Goal: Task Accomplishment & Management: Manage account settings

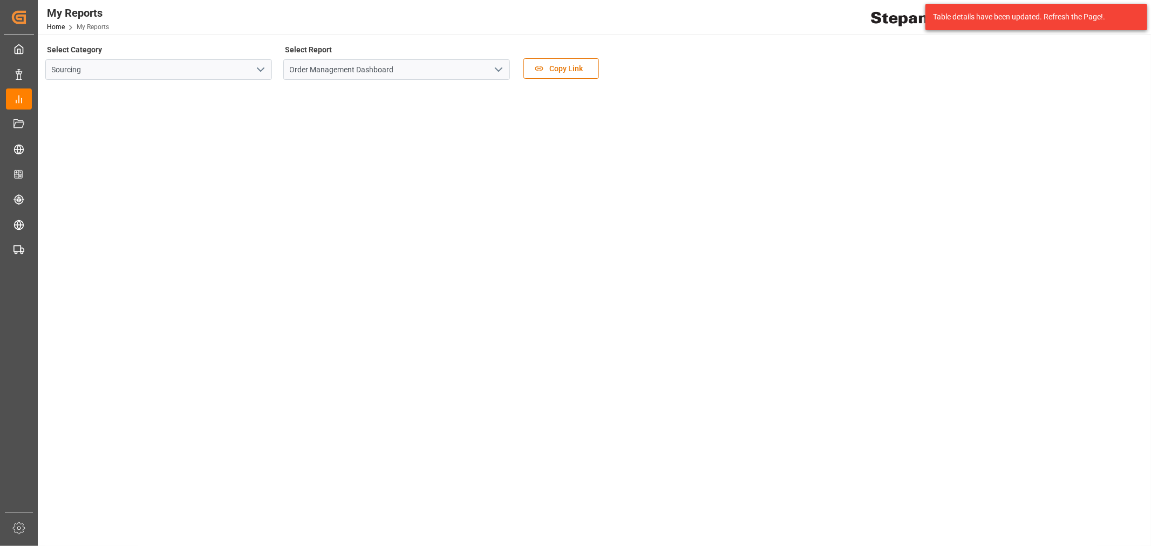
click at [990, 135] on tableau-viz at bounding box center [593, 501] width 1094 height 825
click at [1137, 15] on div "Table details have been updated. Refresh the Page!." at bounding box center [1036, 16] width 207 height 11
click at [871, 24] on img at bounding box center [910, 17] width 79 height 19
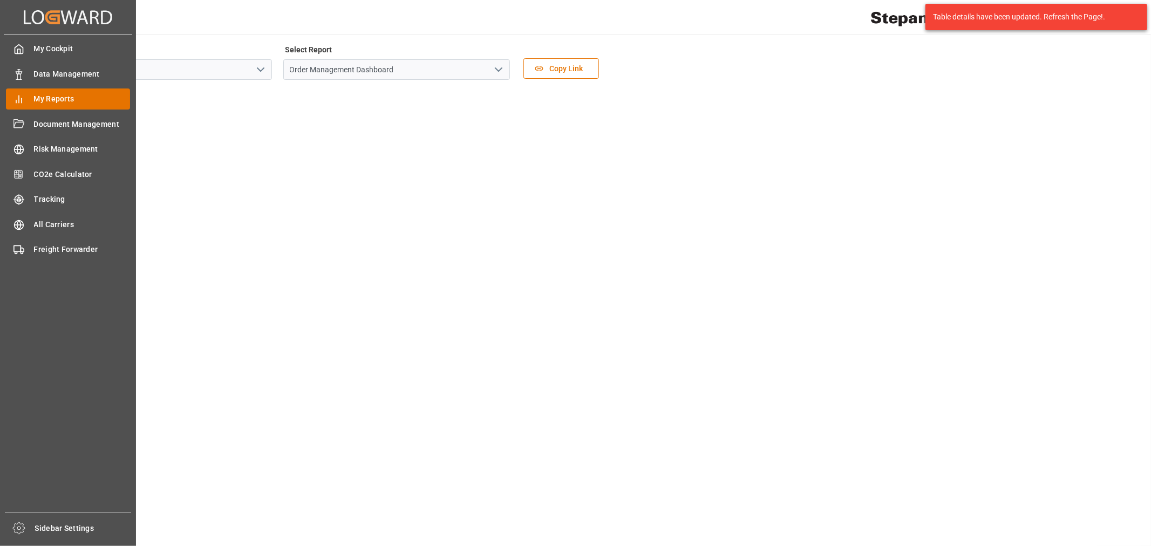
click at [72, 103] on span "My Reports" at bounding box center [82, 98] width 97 height 11
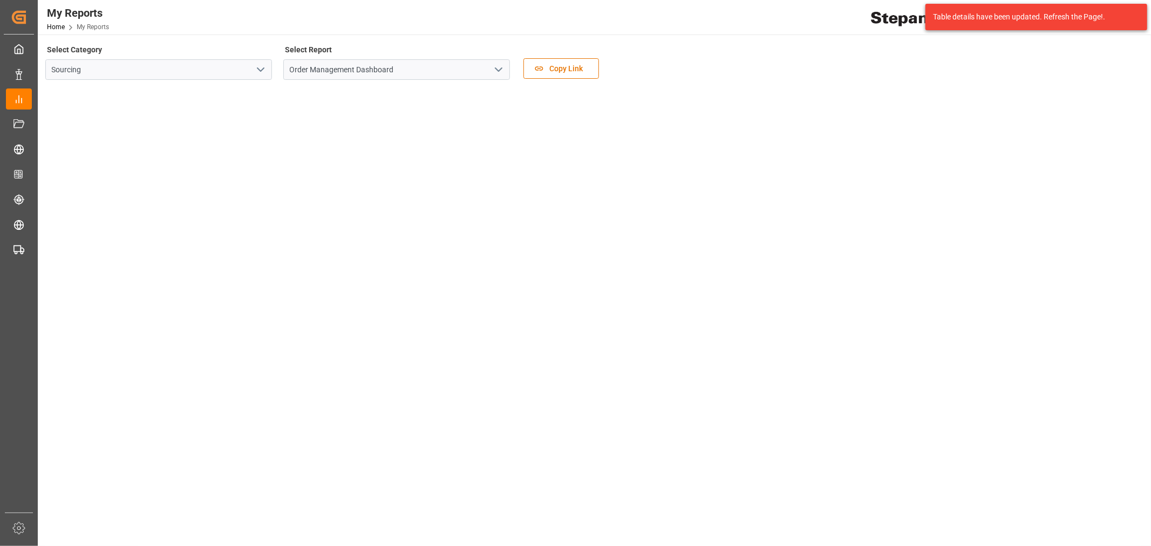
click at [979, 12] on div "Table details have been updated. Refresh the Page!." at bounding box center [1032, 16] width 199 height 11
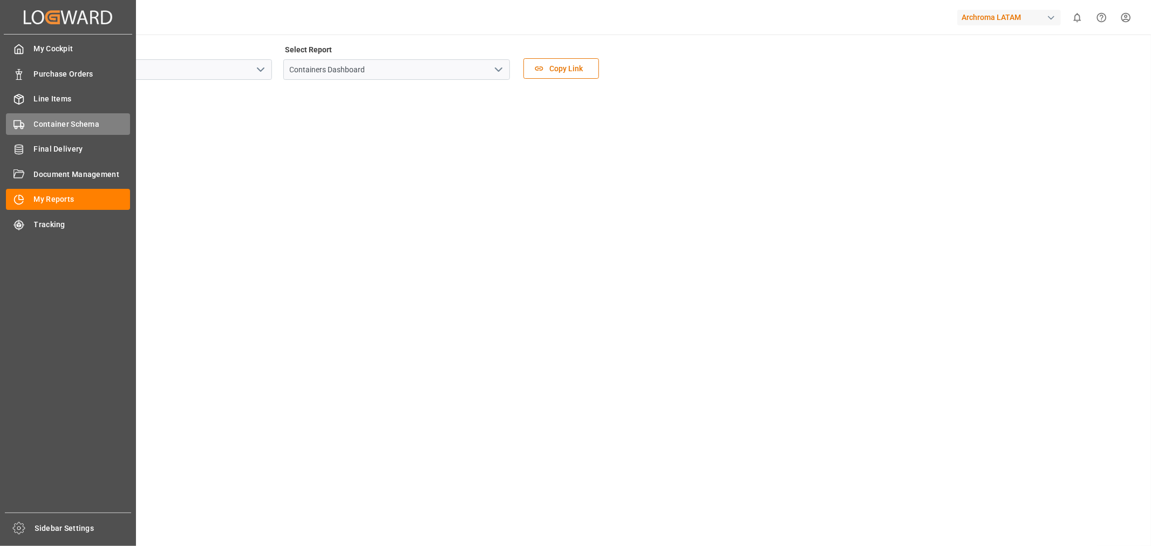
click at [50, 119] on span "Container Schema" at bounding box center [82, 124] width 97 height 11
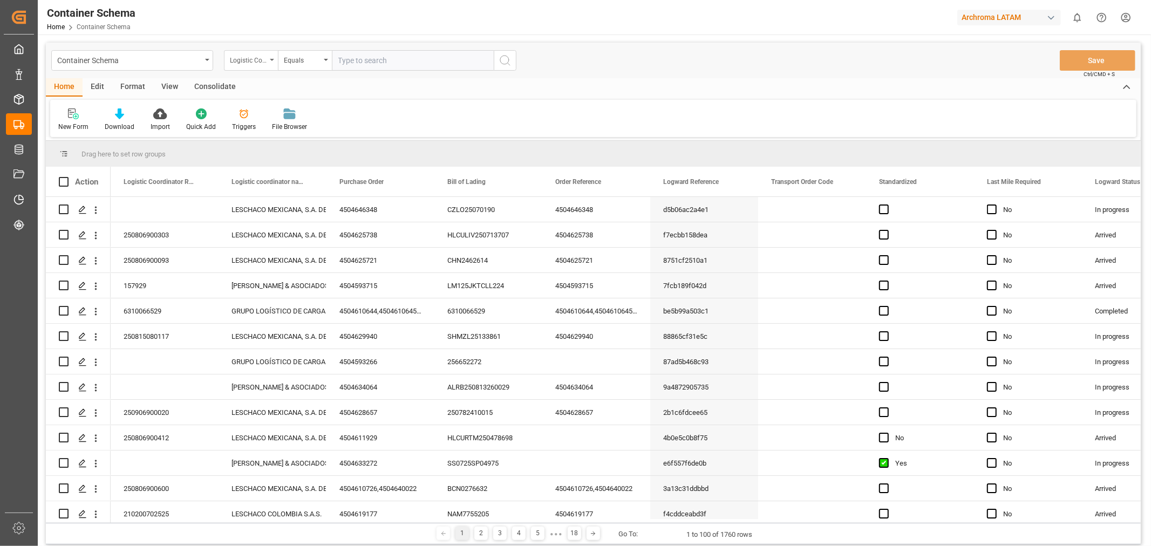
click at [272, 59] on icon "open menu" at bounding box center [272, 60] width 4 height 2
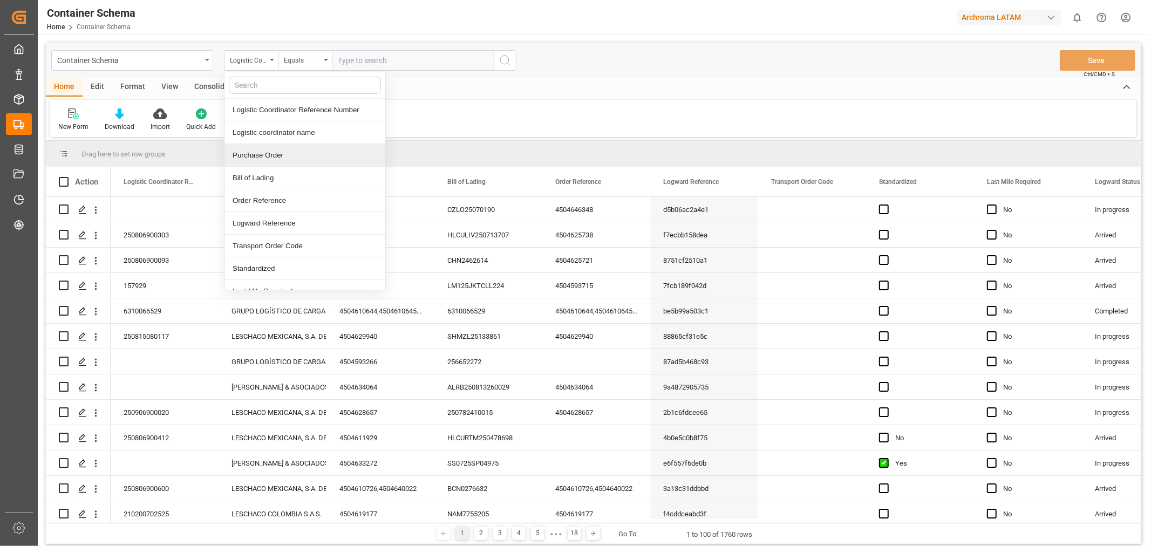
click at [266, 154] on div "Purchase Order" at bounding box center [305, 155] width 161 height 23
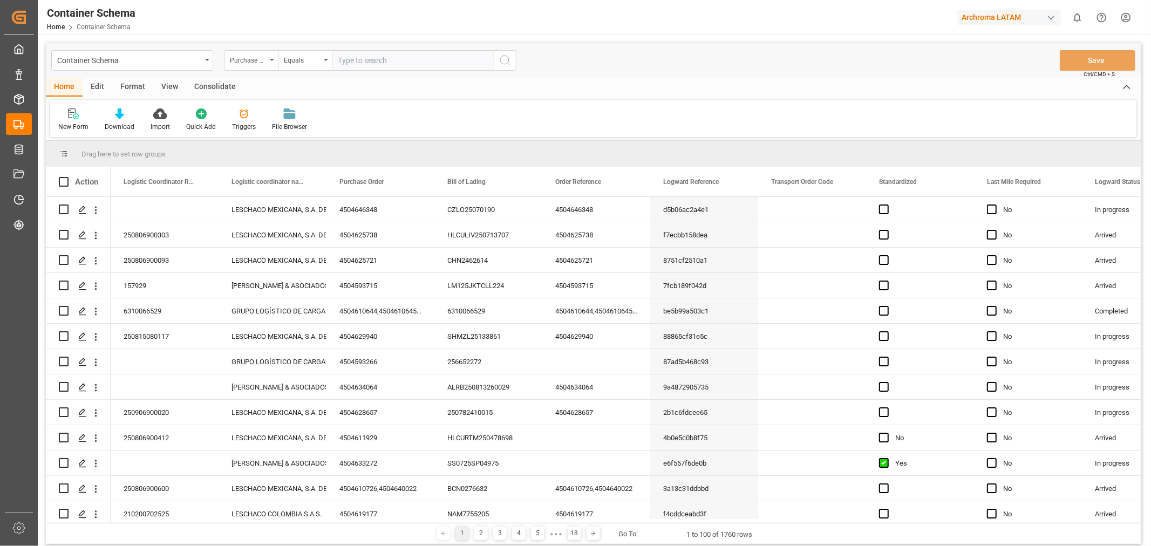
click at [351, 52] on input "text" at bounding box center [413, 60] width 162 height 21
paste input "4504638979"
type input "4504638979"
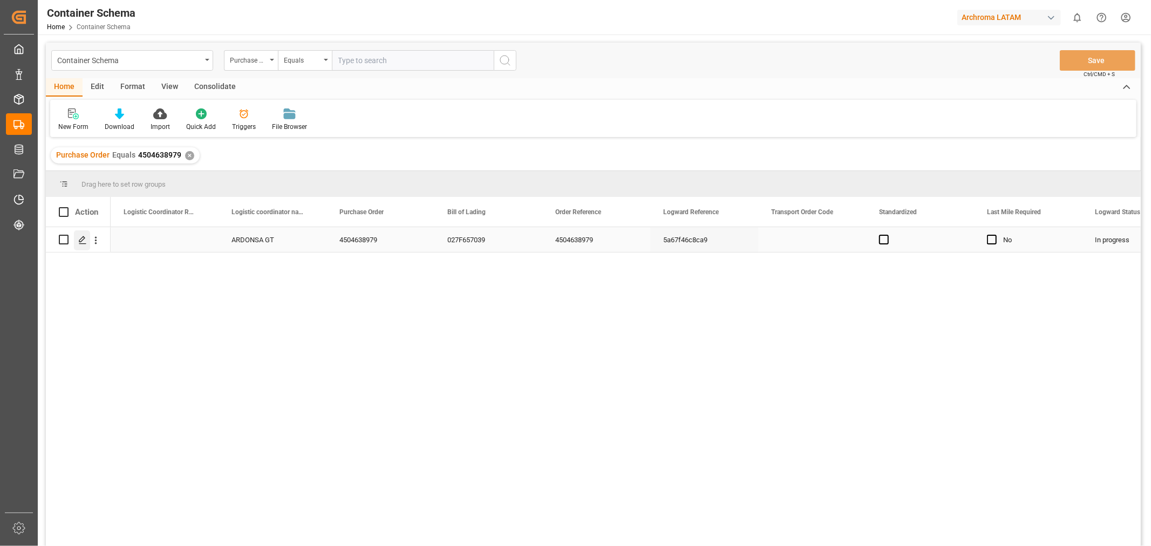
click at [79, 240] on icon "Press SPACE to select this row." at bounding box center [82, 240] width 9 height 9
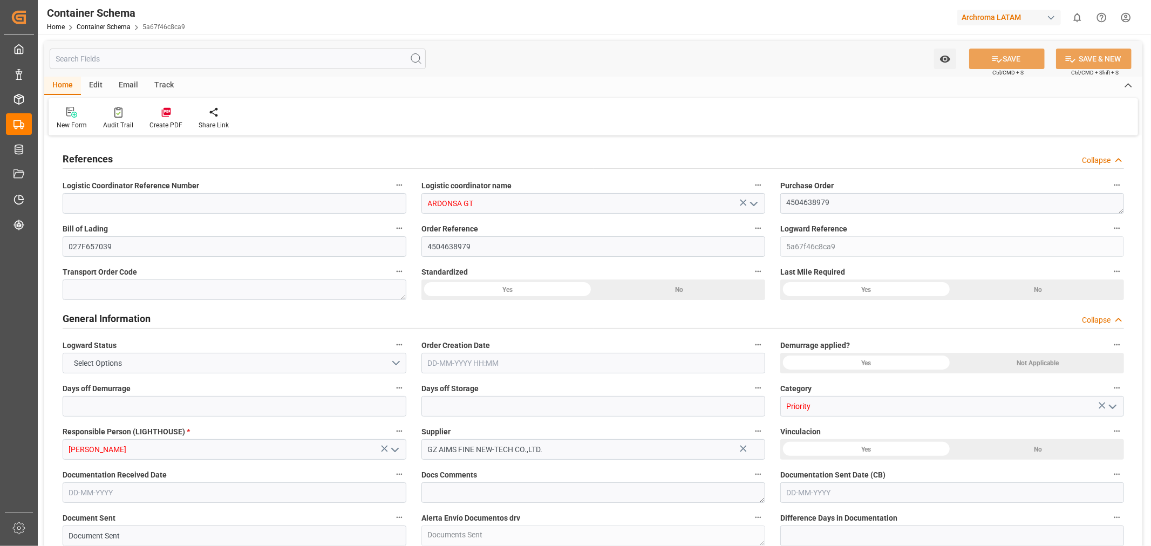
type input "0"
type input "1"
type input "34"
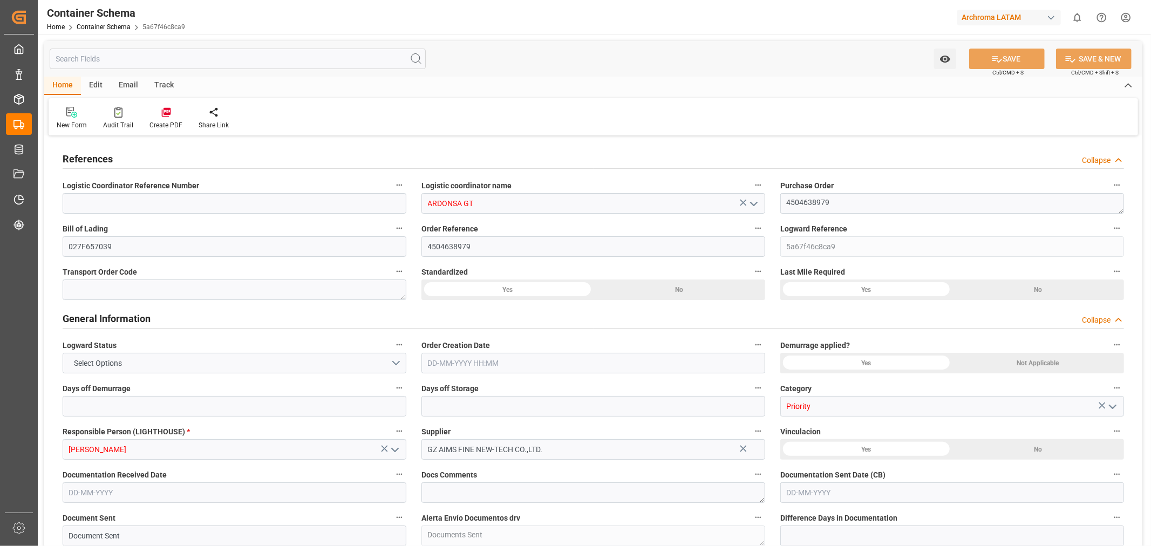
type input "24480"
type input "25840"
type input "Wan Hai Lines"
type input "CNSGH"
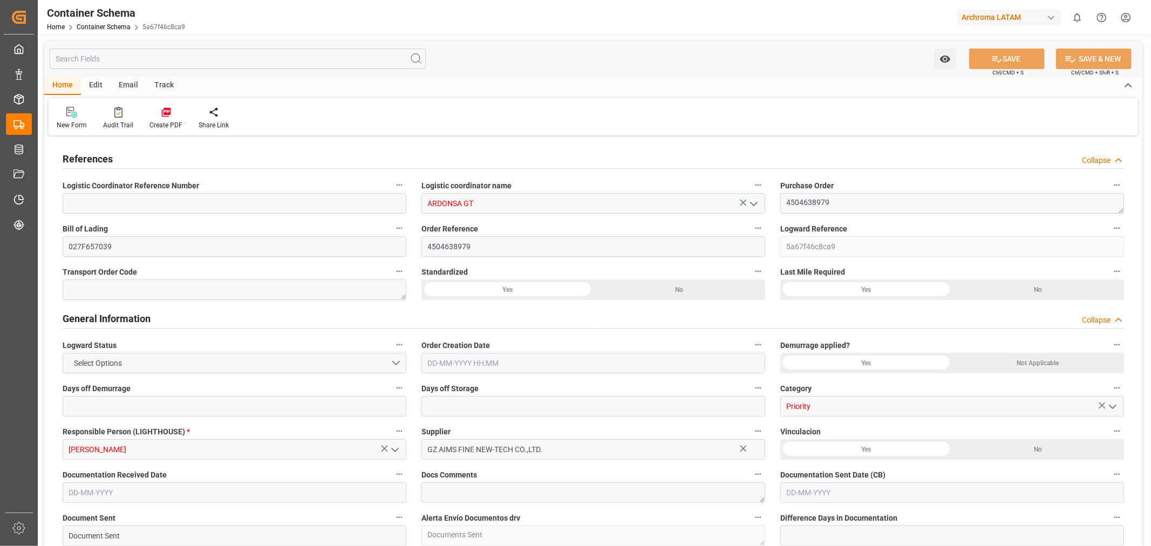
type input "CNSHA"
type input "GTPRQ"
type input "9496604"
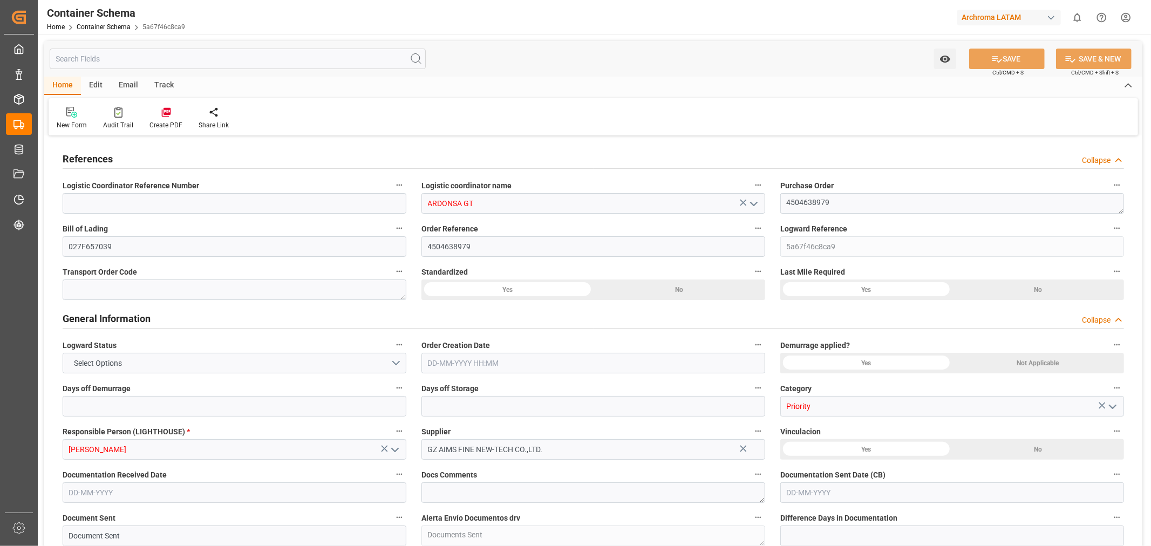
type input "0"
type input "CNSHG"
type input "GTPRQ"
type input "9496604"
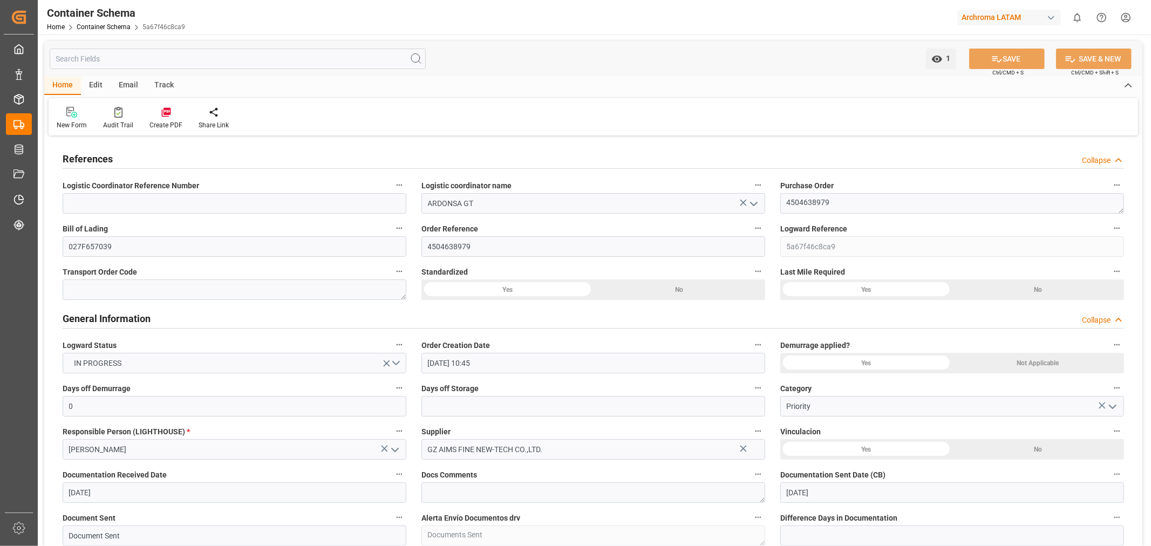
type input "04-08-2025 10:45"
type input "03-08-2025"
type input "04-08-2025"
type input "27-08-2025"
type input "04-08-2025"
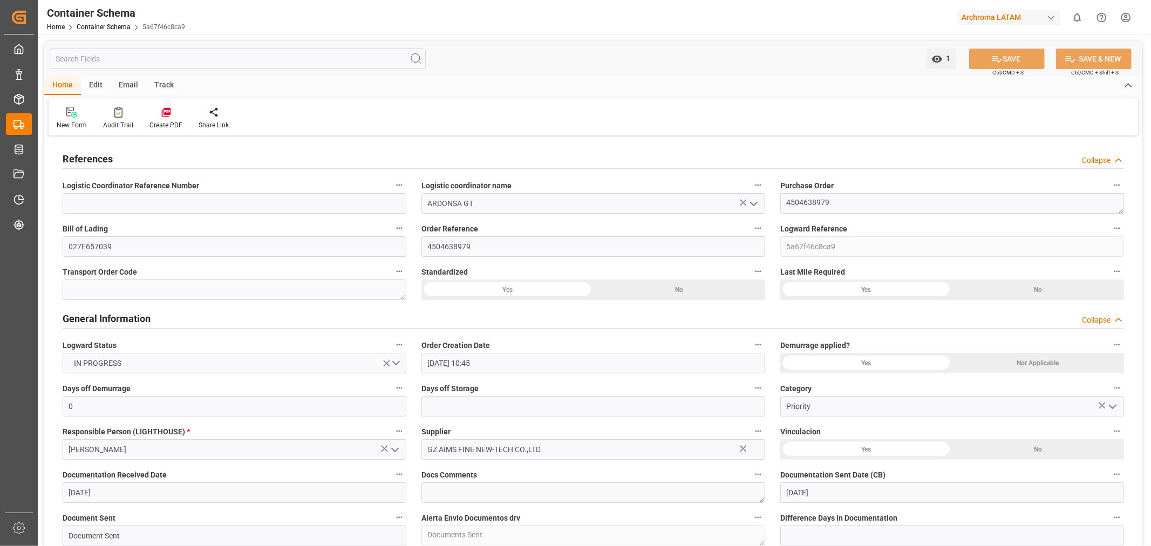
type input "11-08-2025"
type input "11-08-2025 20:32"
type input "04-08-2025 15:44"
type input "11-08-2025"
type input "28-07-2025 22:15"
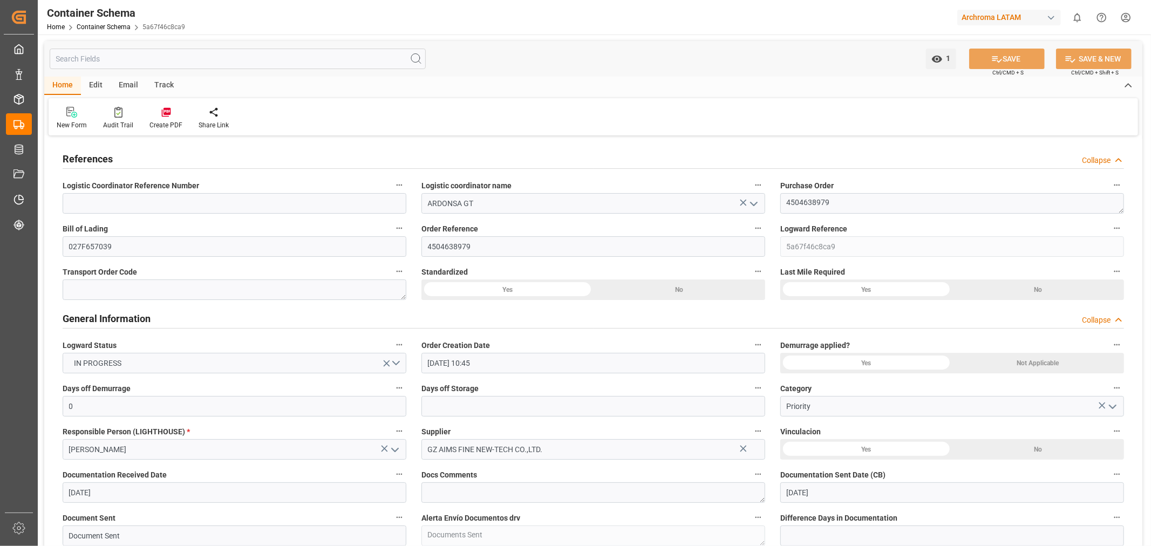
type input "29-07-2025 04:17"
type input "27-08-2025 00:00"
type input "27-08-2025 07:43"
type input "31-08-2025 07:43"
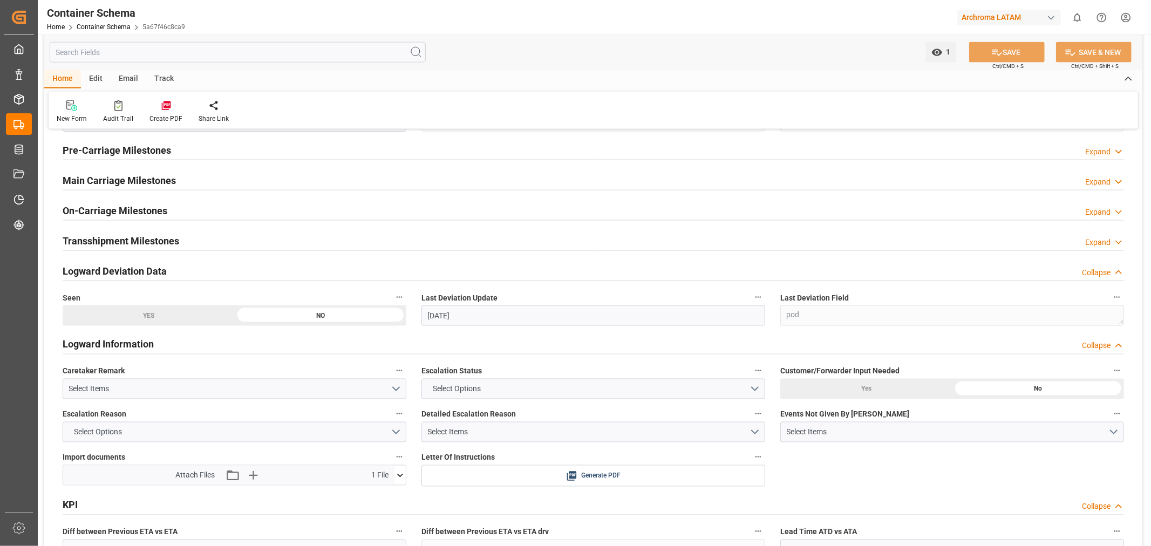
scroll to position [1379, 0]
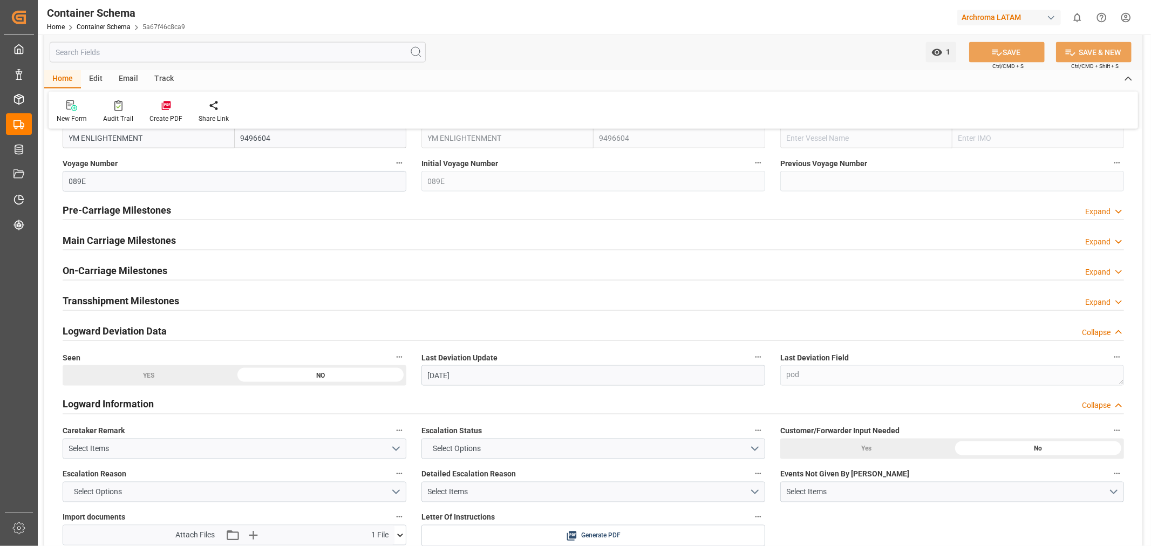
click at [169, 78] on div "Track" at bounding box center [164, 79] width 36 height 18
click at [66, 116] on div "Tracking" at bounding box center [69, 119] width 25 height 10
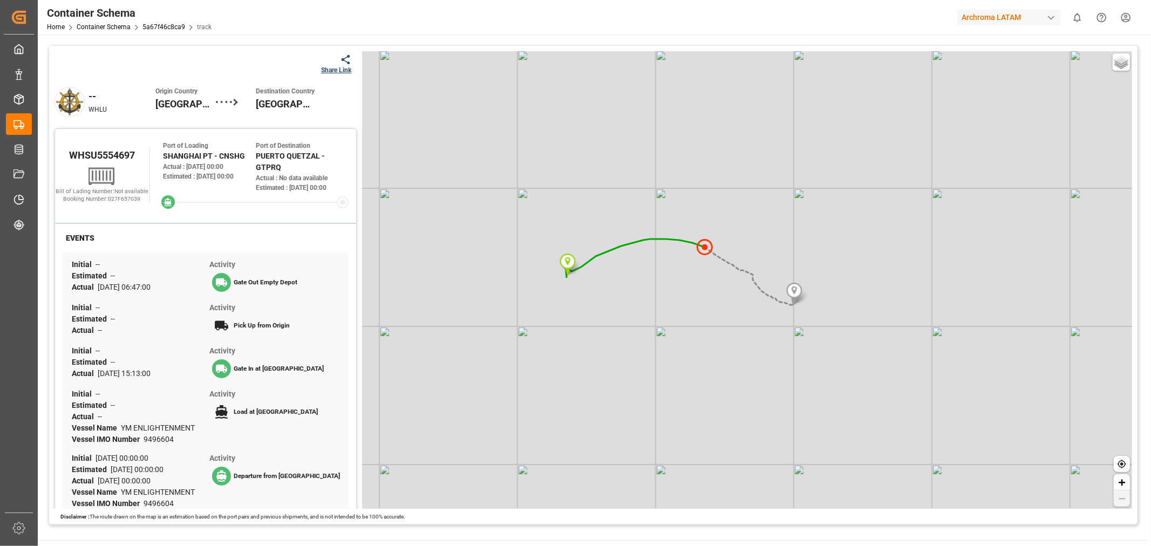
click at [344, 66] on div "Share Link" at bounding box center [336, 70] width 30 height 10
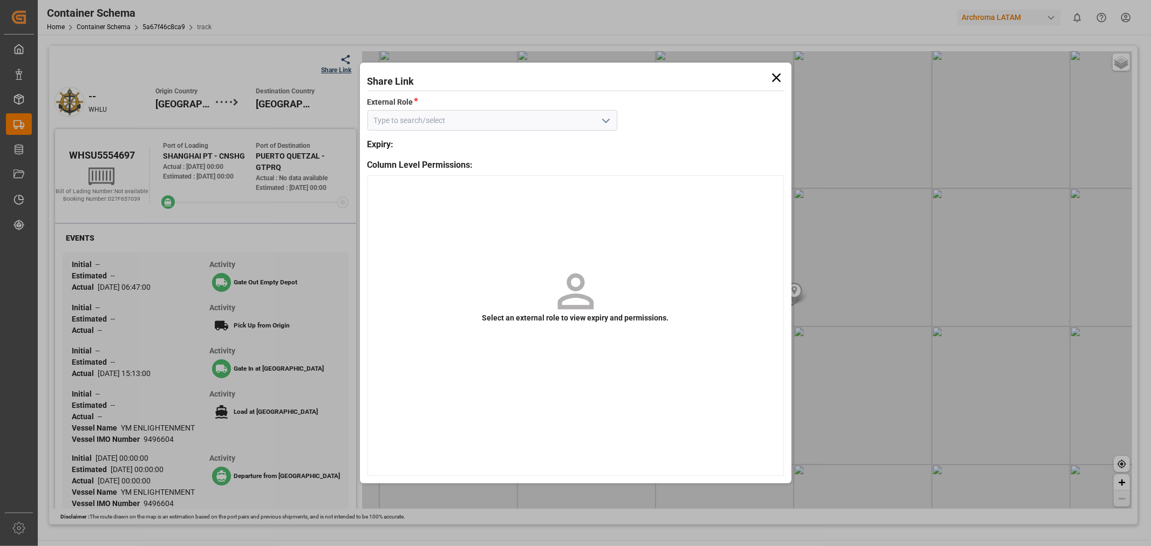
click at [602, 122] on icon "open menu" at bounding box center [606, 120] width 13 height 13
click at [381, 141] on div "Customer" at bounding box center [492, 144] width 249 height 24
type input "Customer"
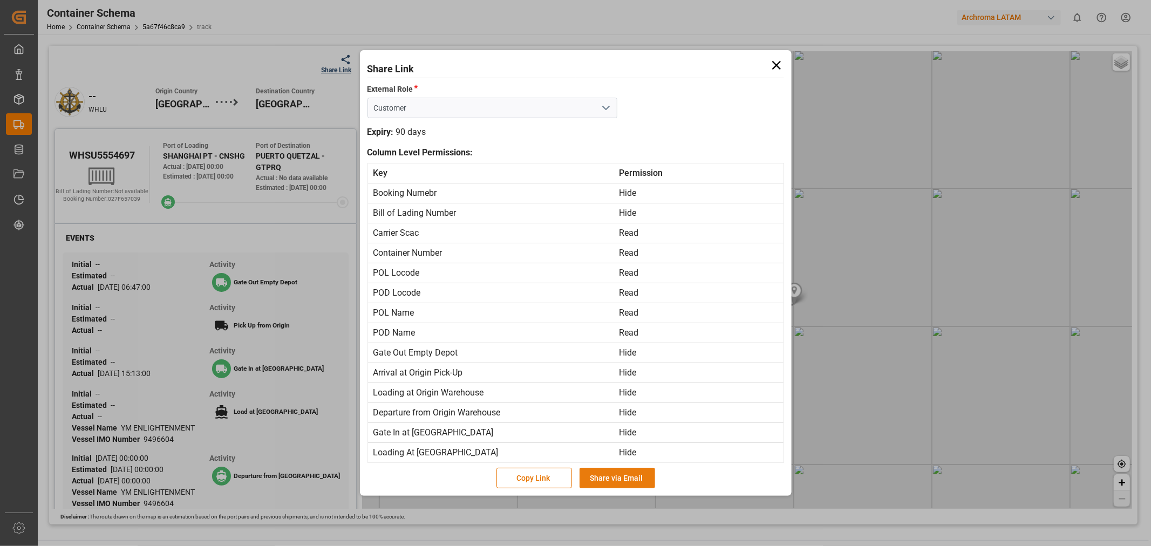
click at [617, 479] on button "Share via Email" at bounding box center [618, 478] width 76 height 21
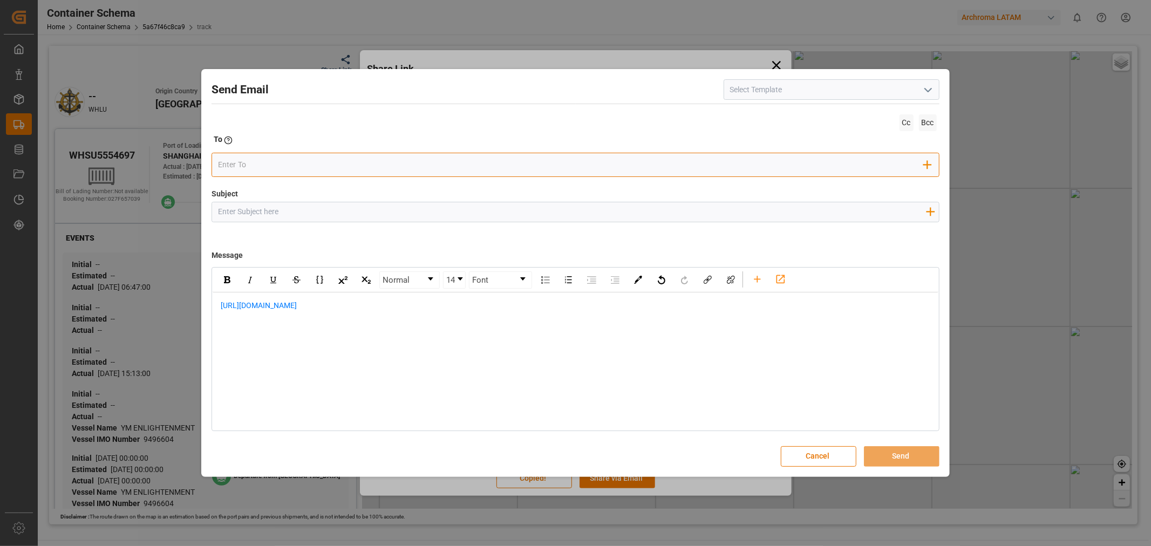
click at [240, 168] on input "email" at bounding box center [571, 165] width 706 height 16
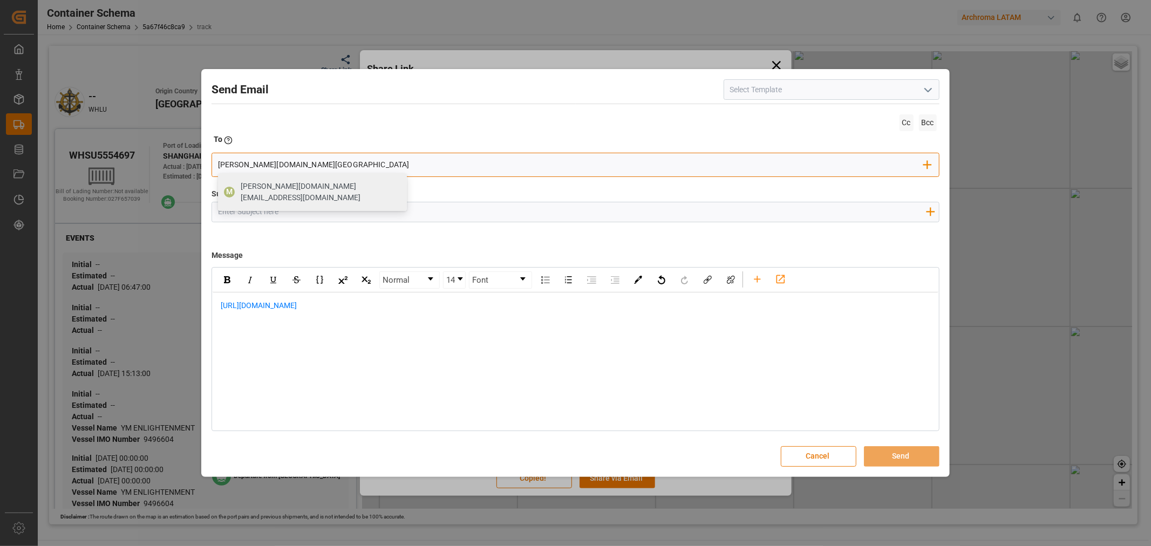
type input "mitzi.madrid"
click at [810, 459] on button "Cancel" at bounding box center [819, 456] width 76 height 21
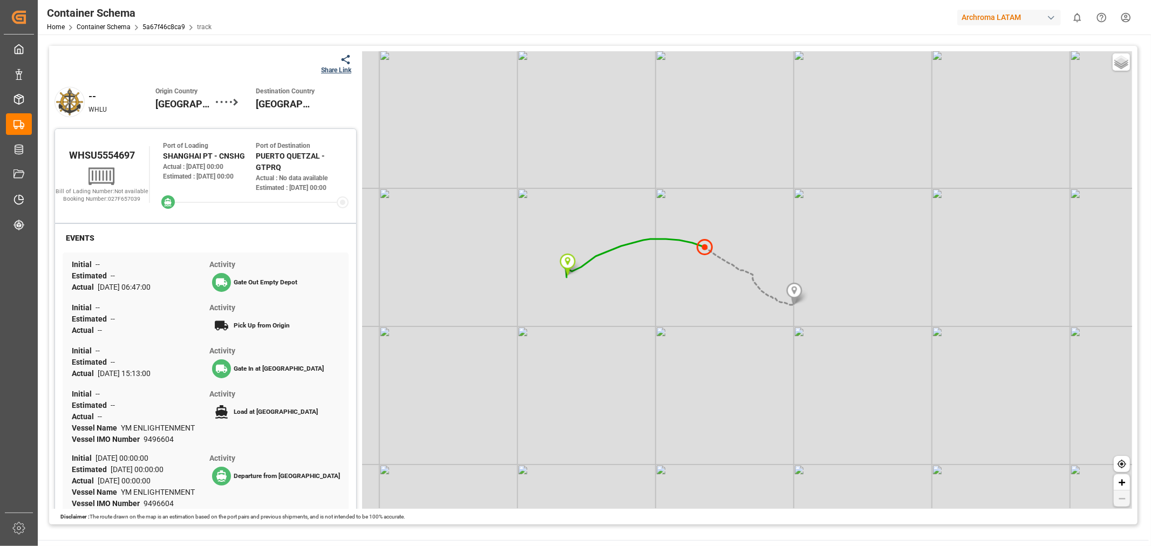
click at [342, 67] on div "Share Link" at bounding box center [336, 70] width 30 height 10
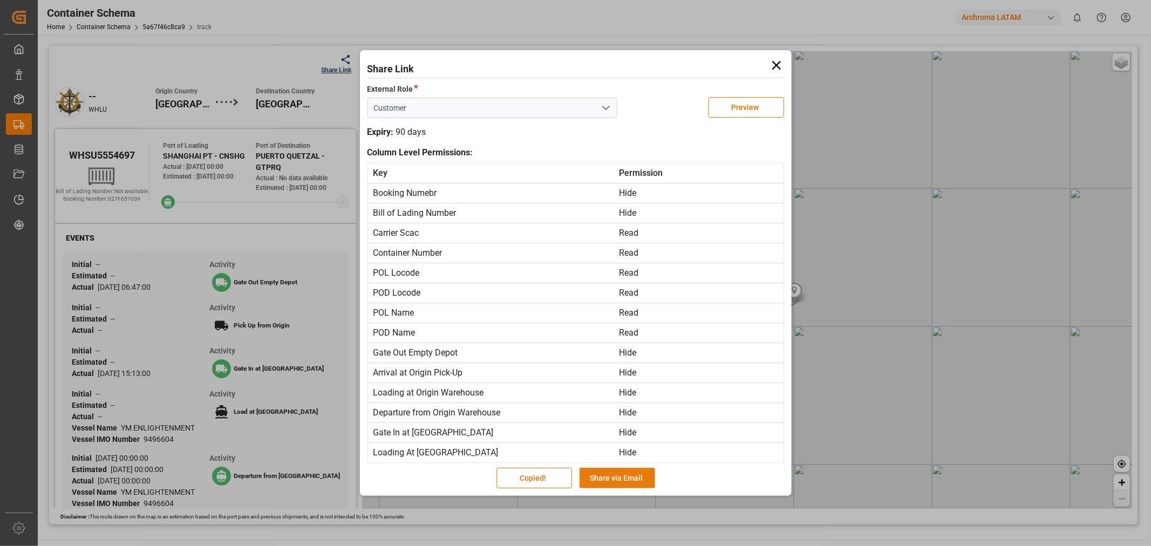
click at [594, 473] on button "Share via Email" at bounding box center [618, 478] width 76 height 21
type input "Customer"
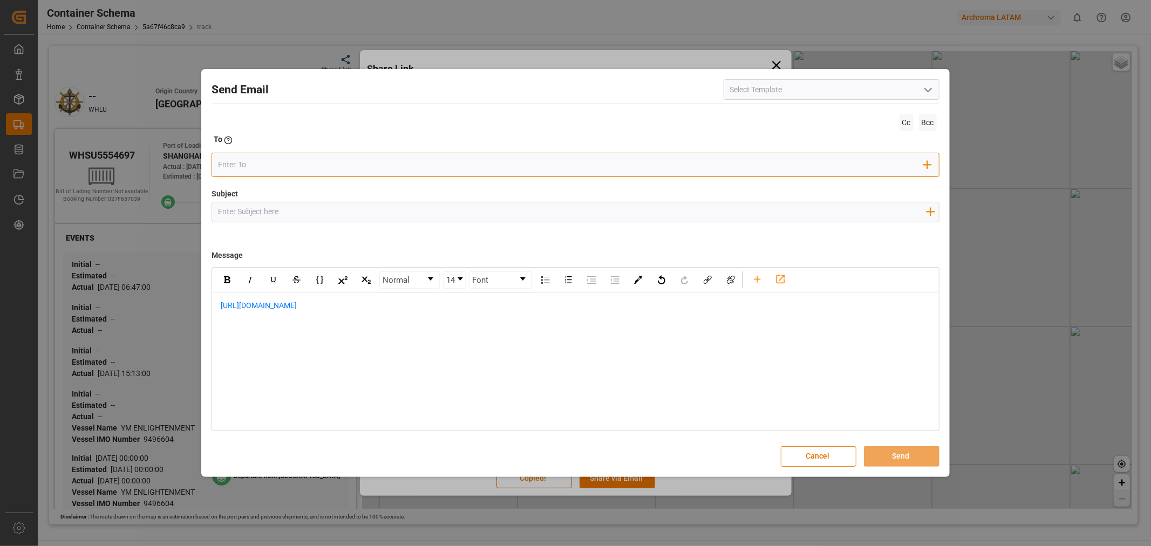
click at [310, 171] on input "email" at bounding box center [571, 165] width 706 height 16
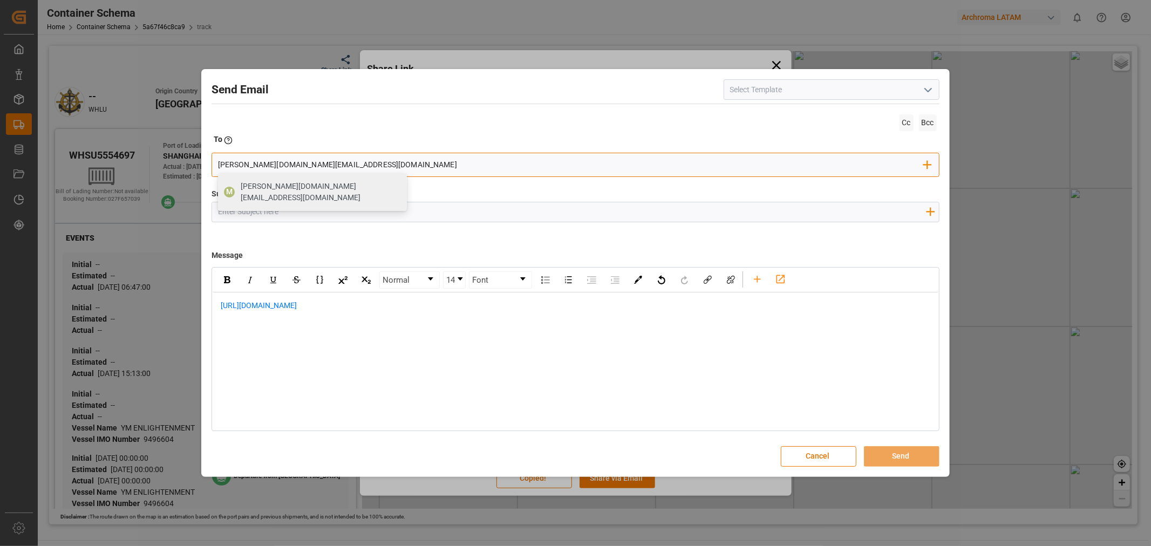
type input "mitzi.madrid@leschaco.com"
click at [309, 215] on input "Subject" at bounding box center [571, 211] width 719 height 19
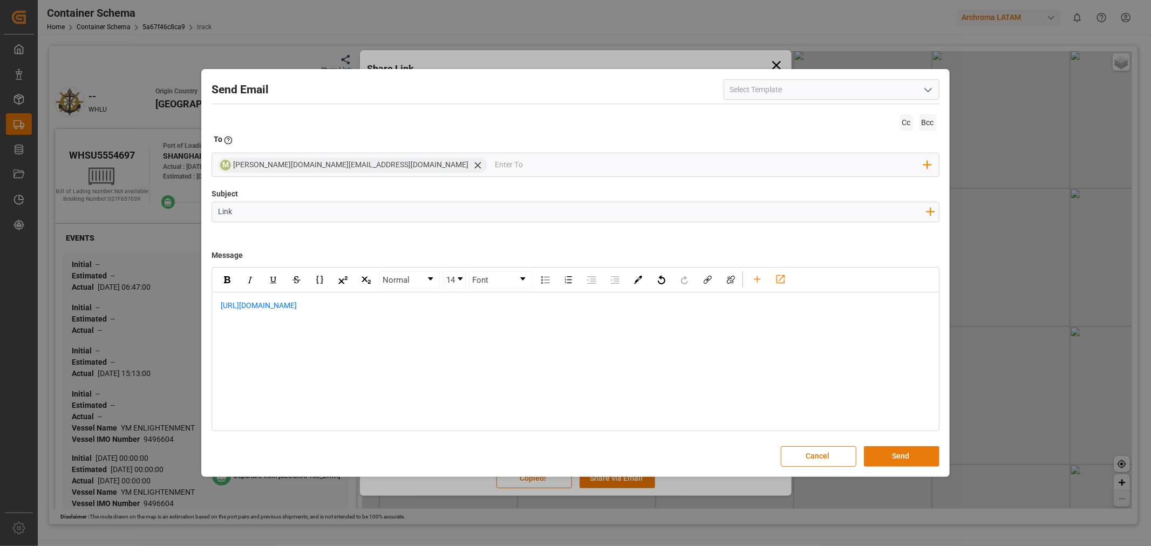
type input "Link"
click at [914, 457] on button "Send" at bounding box center [902, 456] width 76 height 21
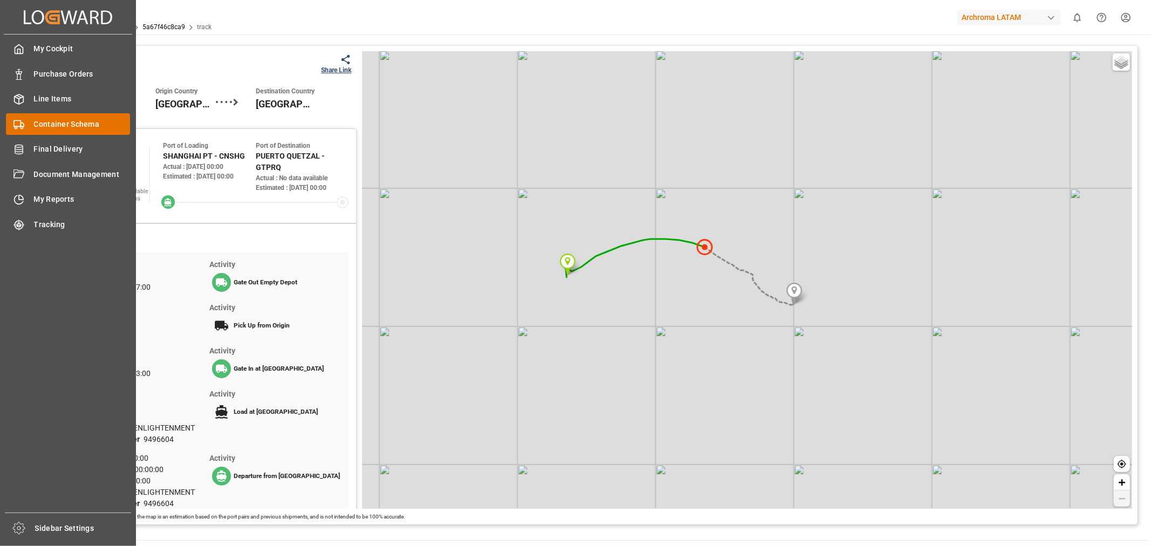
click at [68, 123] on span "Container Schema" at bounding box center [82, 124] width 97 height 11
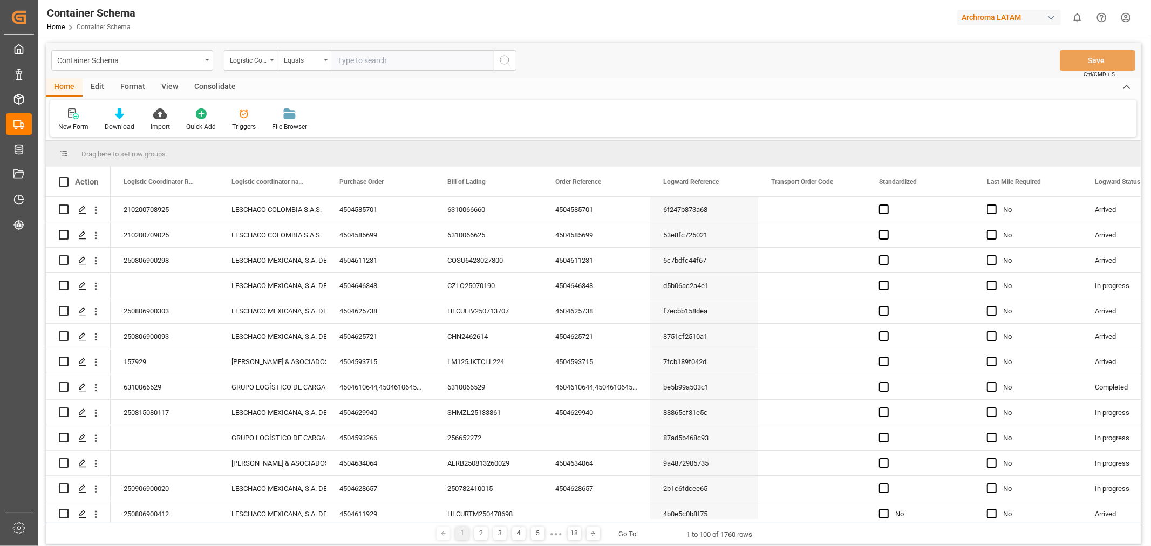
click at [273, 60] on icon "open menu" at bounding box center [272, 60] width 4 height 2
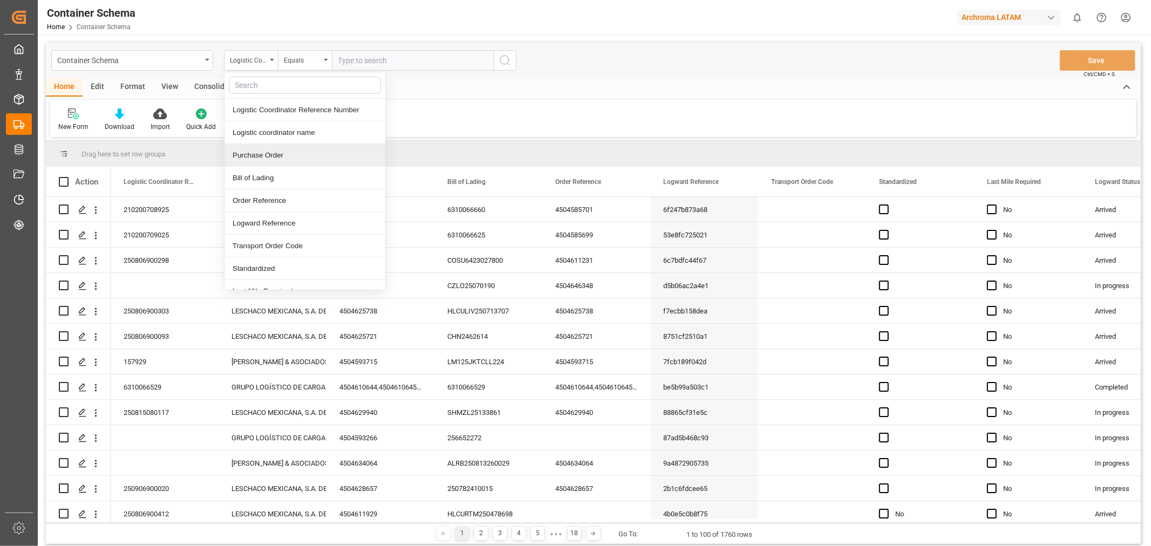
click at [282, 158] on div "Purchase Order" at bounding box center [305, 155] width 161 height 23
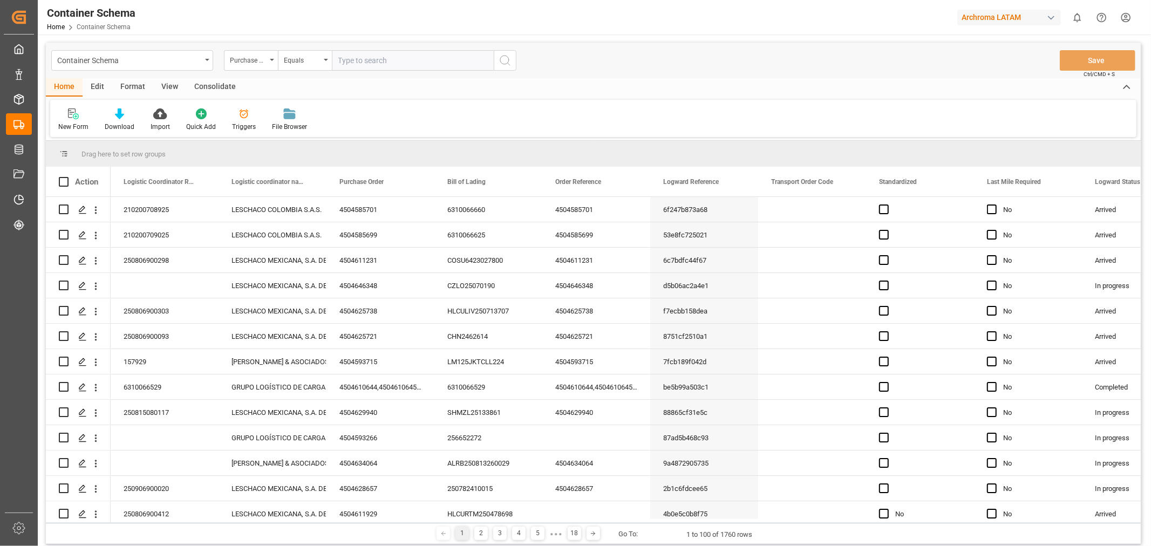
click at [370, 63] on input "text" at bounding box center [413, 60] width 162 height 21
paste input "4504641919"
type input "4504641919"
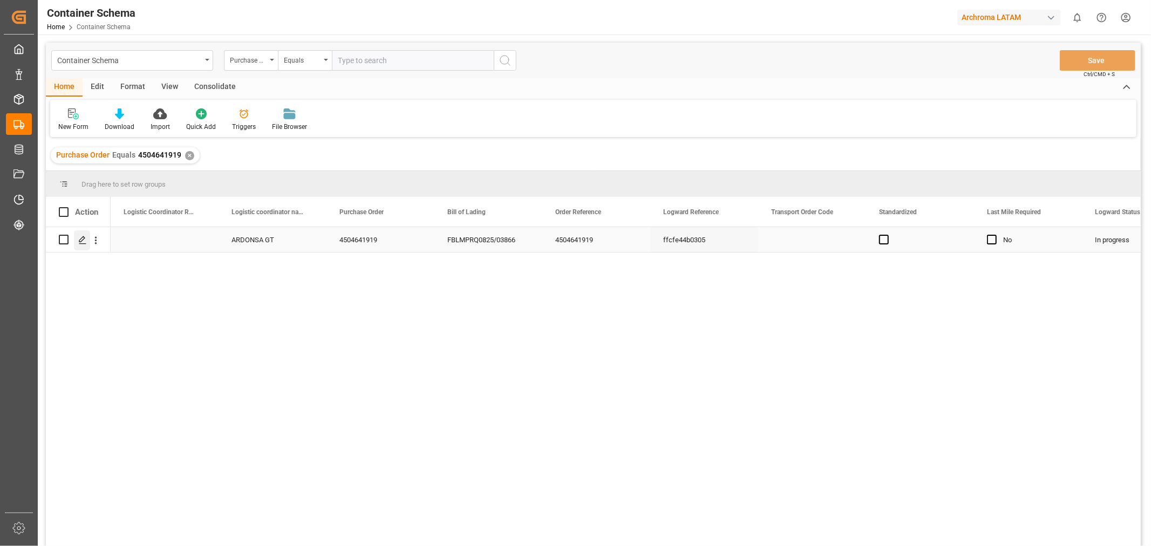
click at [86, 241] on icon "Press SPACE to select this row." at bounding box center [82, 240] width 9 height 9
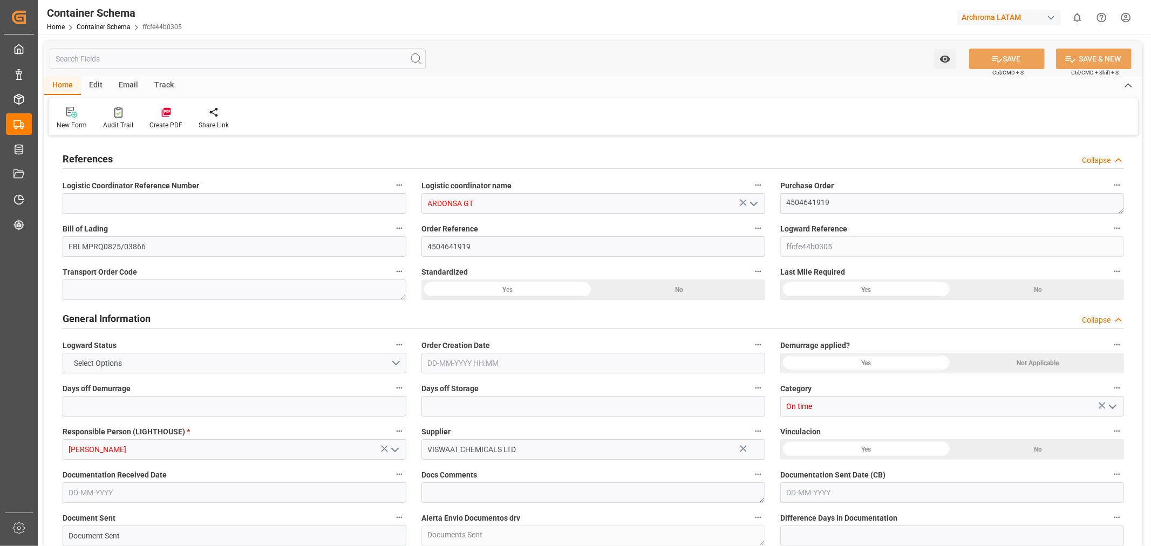
type input "0"
type input "1"
type input "5"
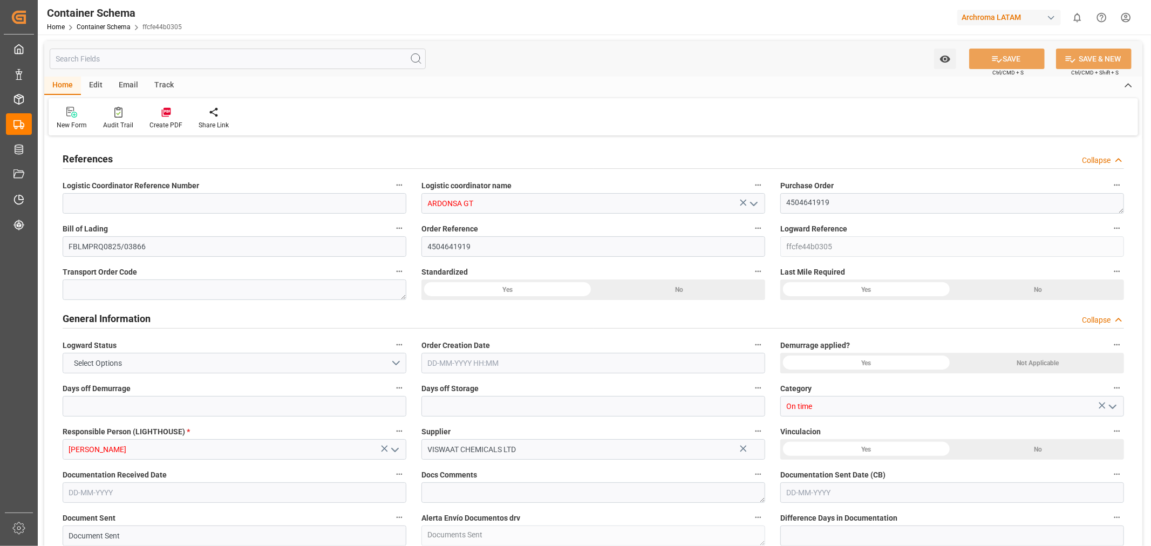
type input "4600"
type input "4864"
type input "Hapag Lloyd"
type input "Hapag Lloyd Aktiengesellschaft"
type input "INNSA"
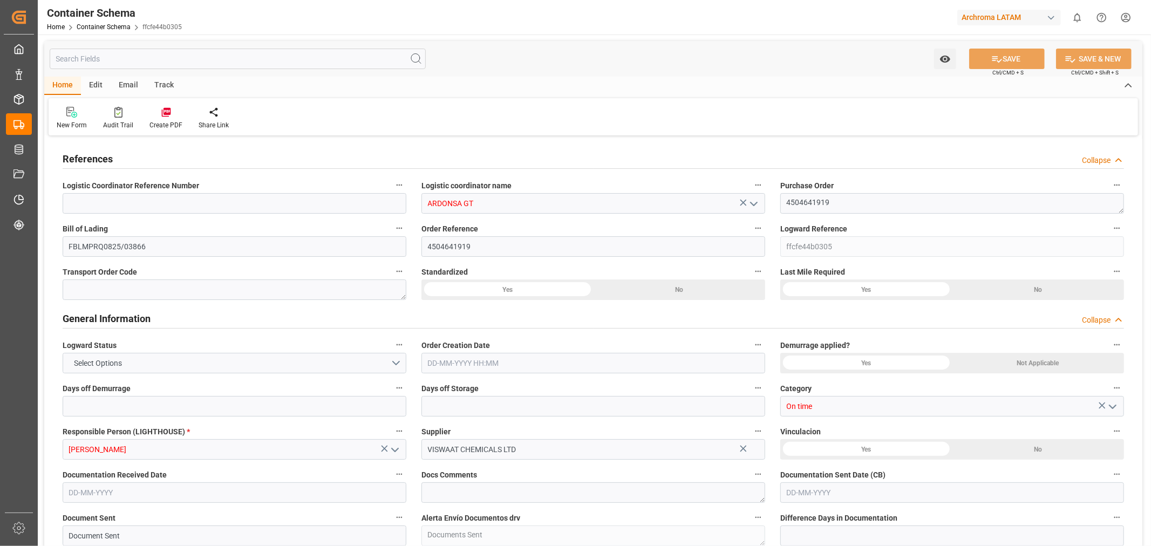
type input "GTPRQ"
type input "9294850"
type input "0"
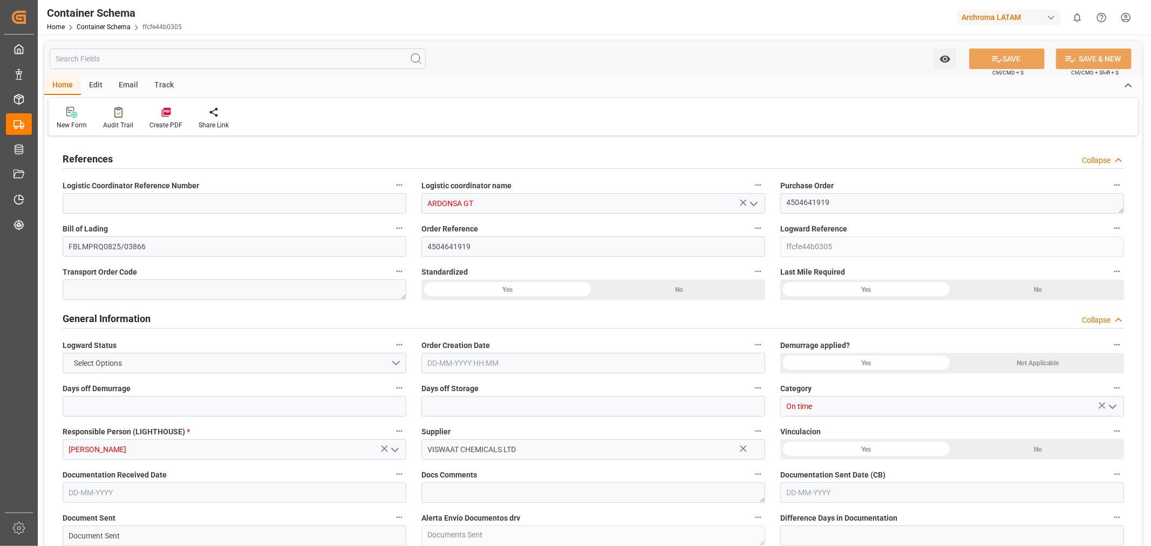
type input "0"
type input "05-08-2025 07:30"
type input "05-08-2025"
type input "15-10-2025"
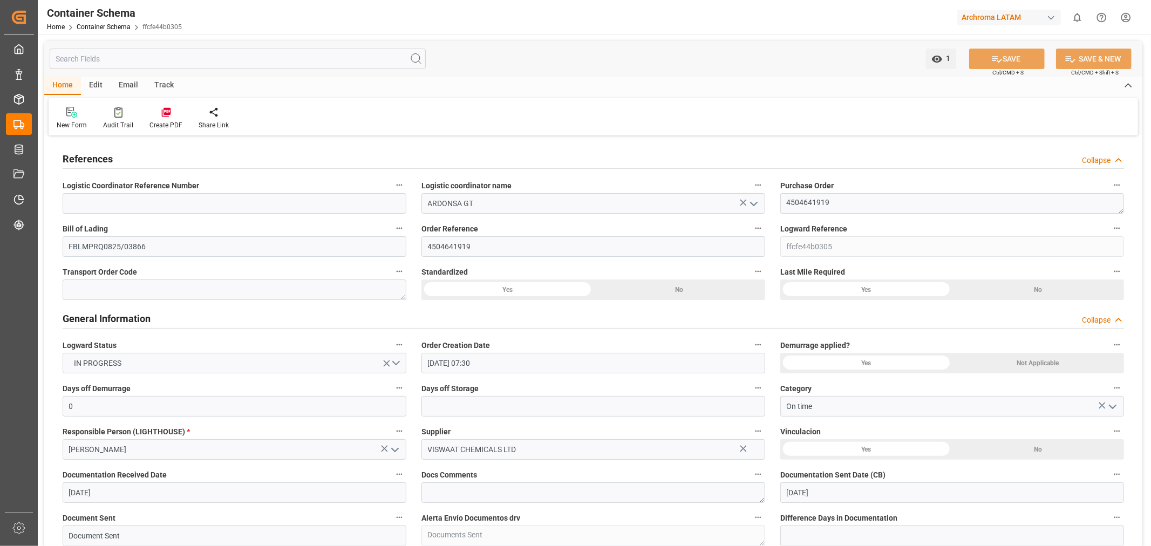
type input "05-08-2025"
type input "11-08-2025"
type input "11-08-2025 06:00"
type input "05-08-2025 12:36"
type input "11-08-2025"
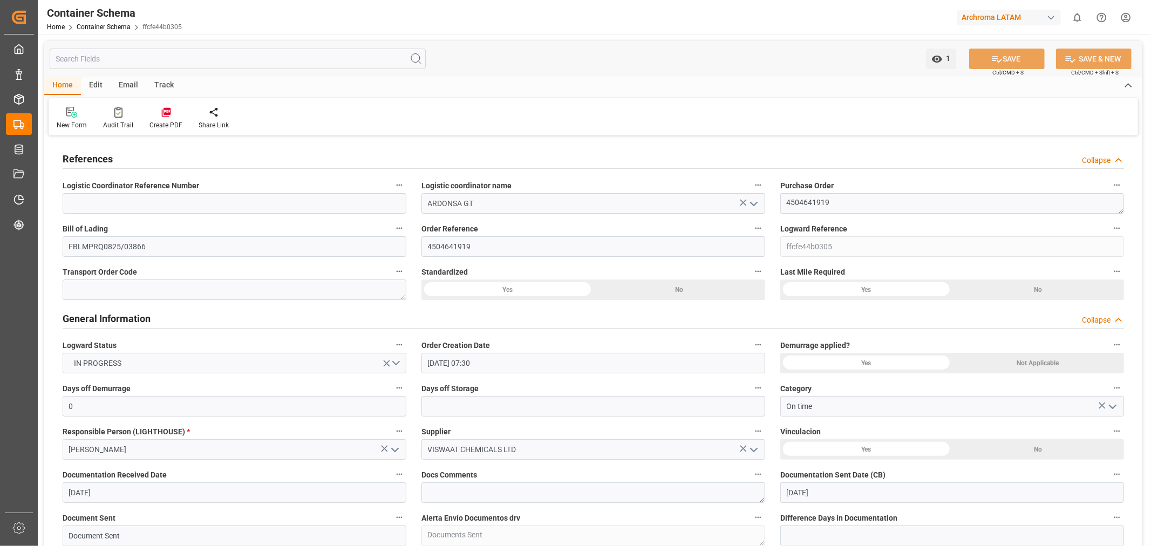
click at [164, 84] on div "Track" at bounding box center [164, 86] width 36 height 18
click at [71, 120] on div "Tracking" at bounding box center [69, 125] width 25 height 10
type input "0"
type input "1"
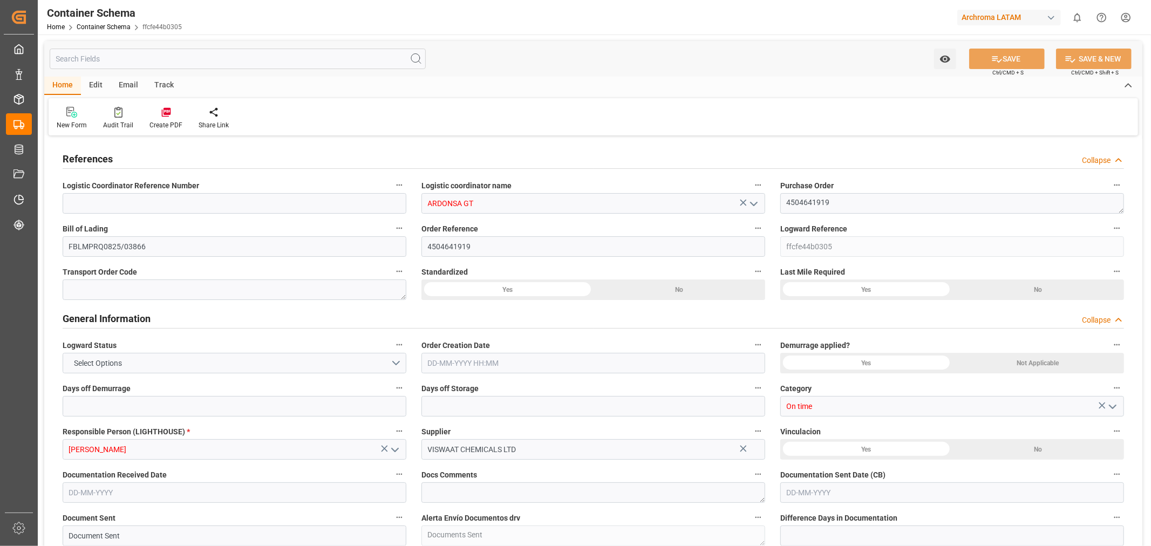
type input "1"
type input "5"
type input "4600"
type input "4864"
type input "Hapag Lloyd"
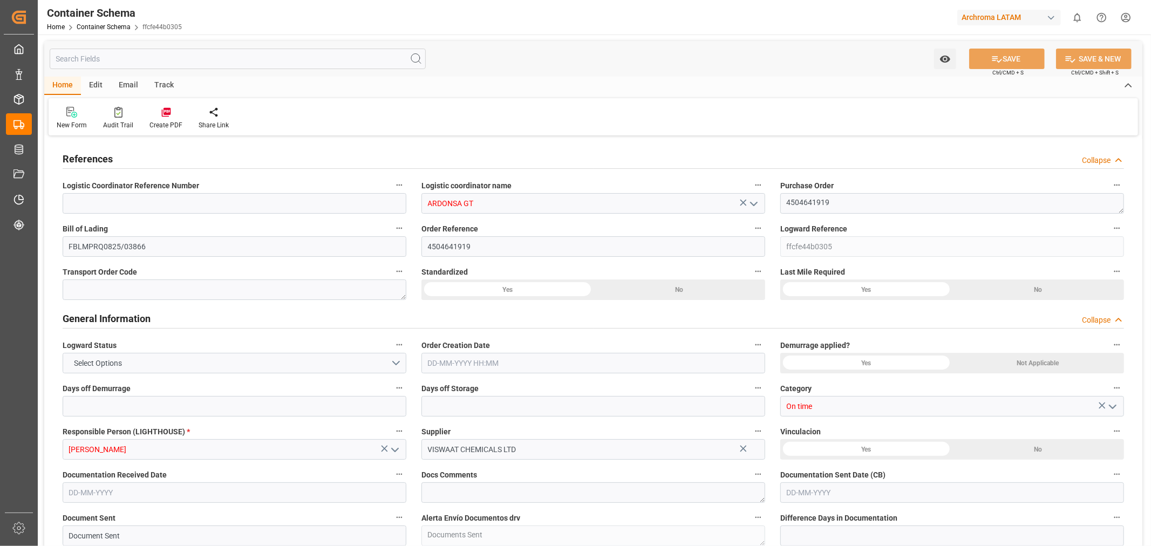
type input "Hapag Lloyd Aktiengesellschaft"
type input "INNSA"
type input "GTPRQ"
type input "9294850"
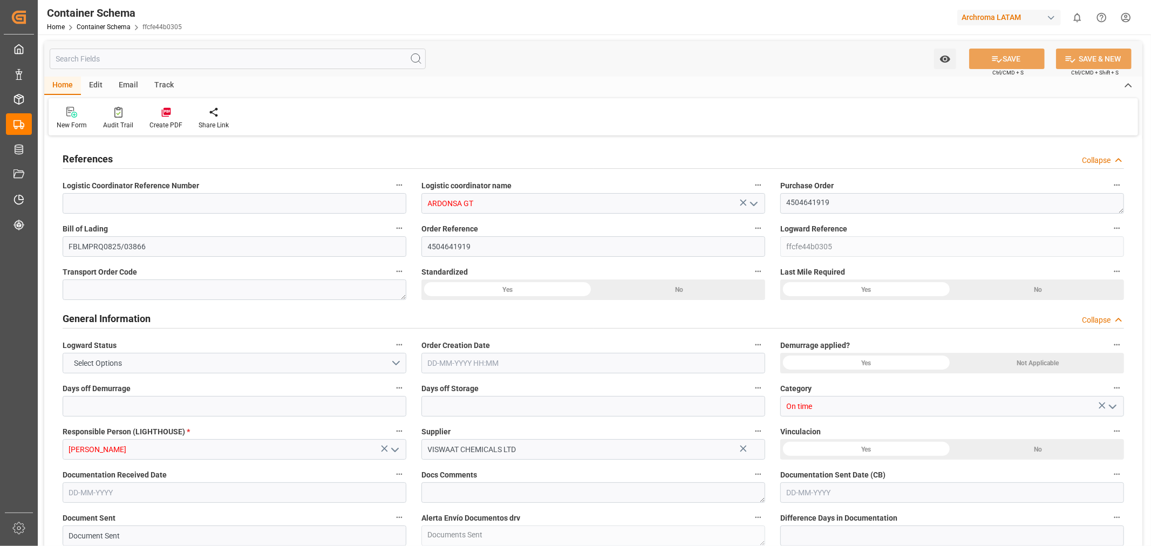
type input "9294850"
type input "0"
type input "05-08-2025 07:30"
type input "05-08-2025"
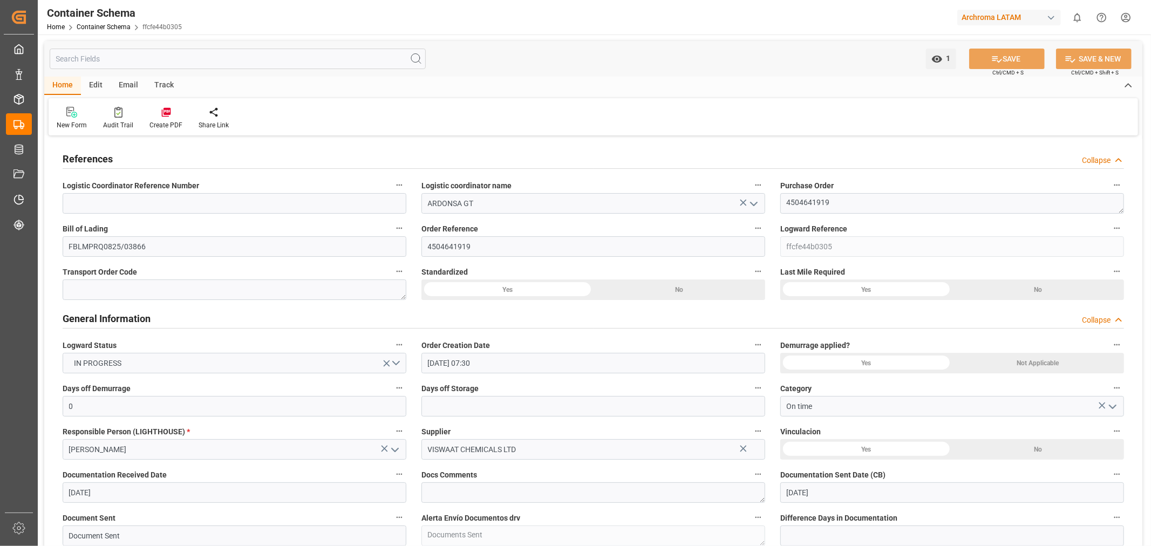
type input "05-08-2025"
type input "15-10-2025"
type input "05-08-2025"
type input "11-08-2025"
type input "11-08-2025 06:00"
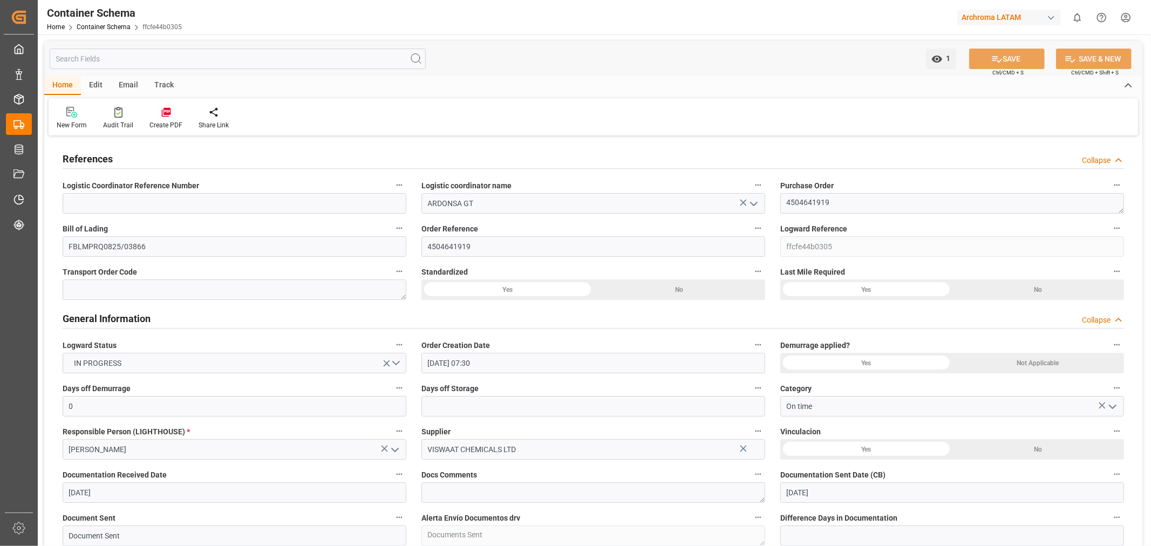
type input "05-08-2025 12:36"
type input "11-08-2025"
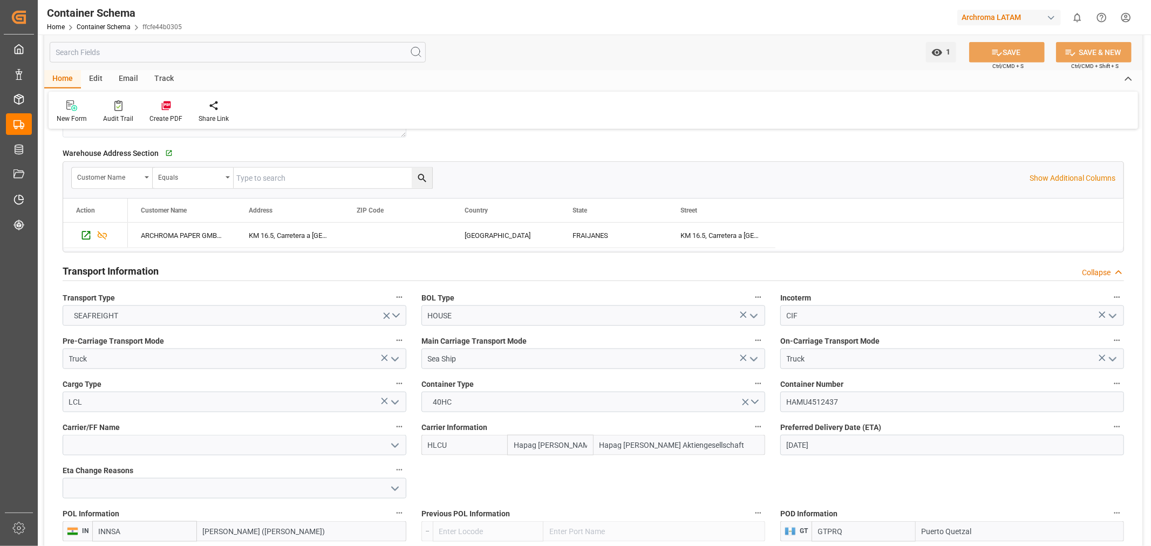
scroll to position [600, 0]
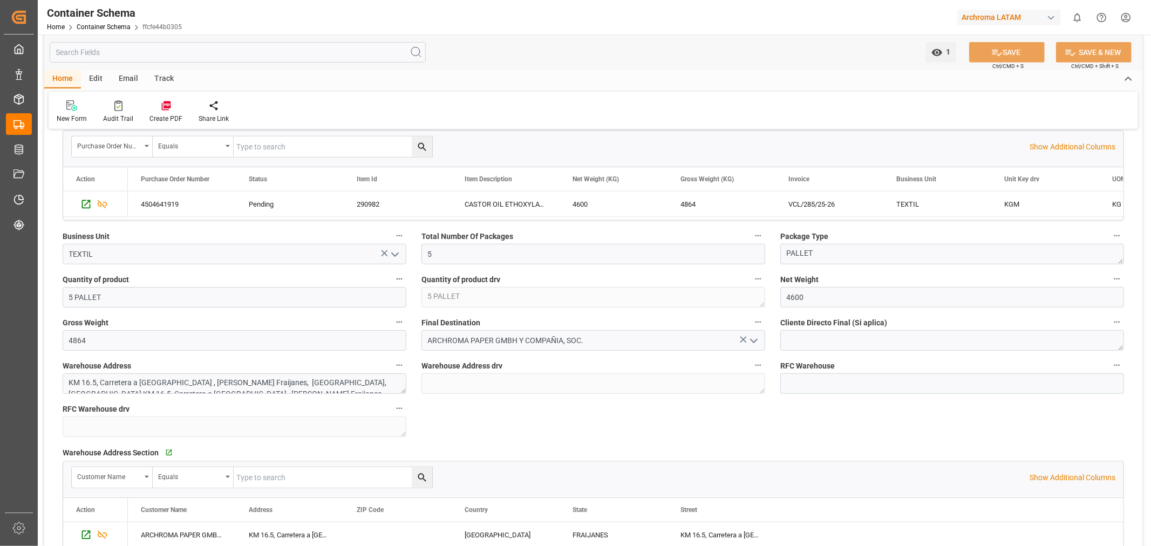
click at [158, 81] on div "Track" at bounding box center [164, 79] width 36 height 18
click at [76, 114] on div "Tracking" at bounding box center [69, 119] width 25 height 10
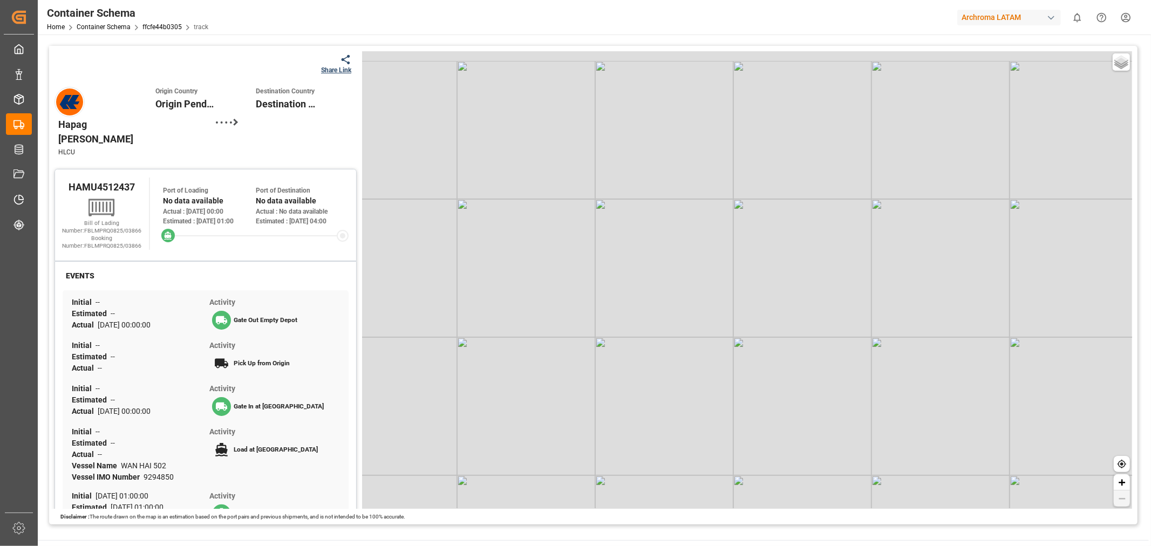
click at [342, 60] on icon at bounding box center [345, 59] width 11 height 11
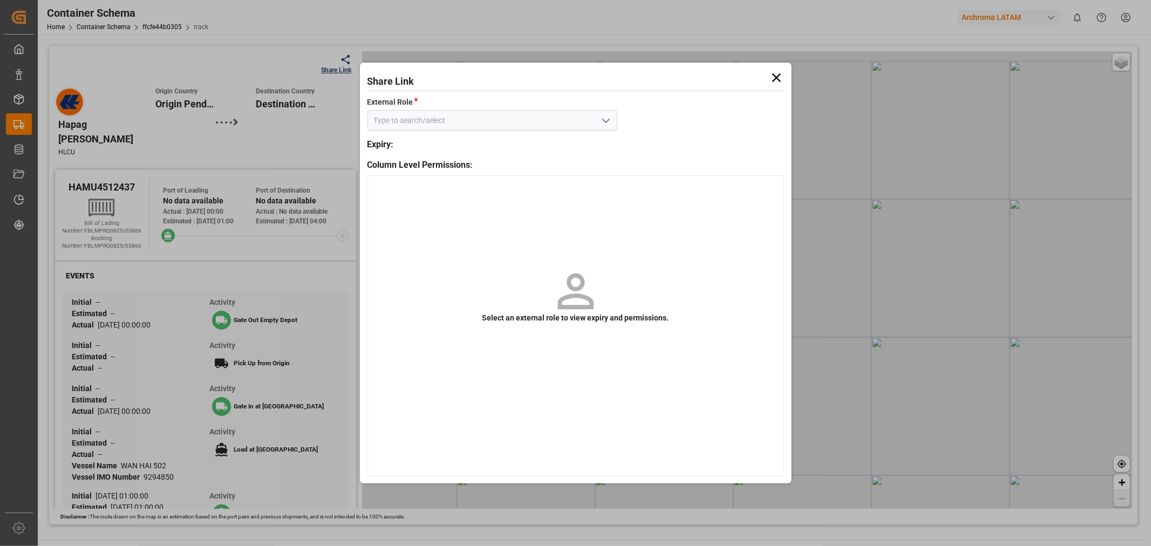
click at [606, 125] on icon "open menu" at bounding box center [606, 120] width 13 height 13
click at [389, 150] on div "Customer" at bounding box center [492, 144] width 249 height 24
type input "Customer"
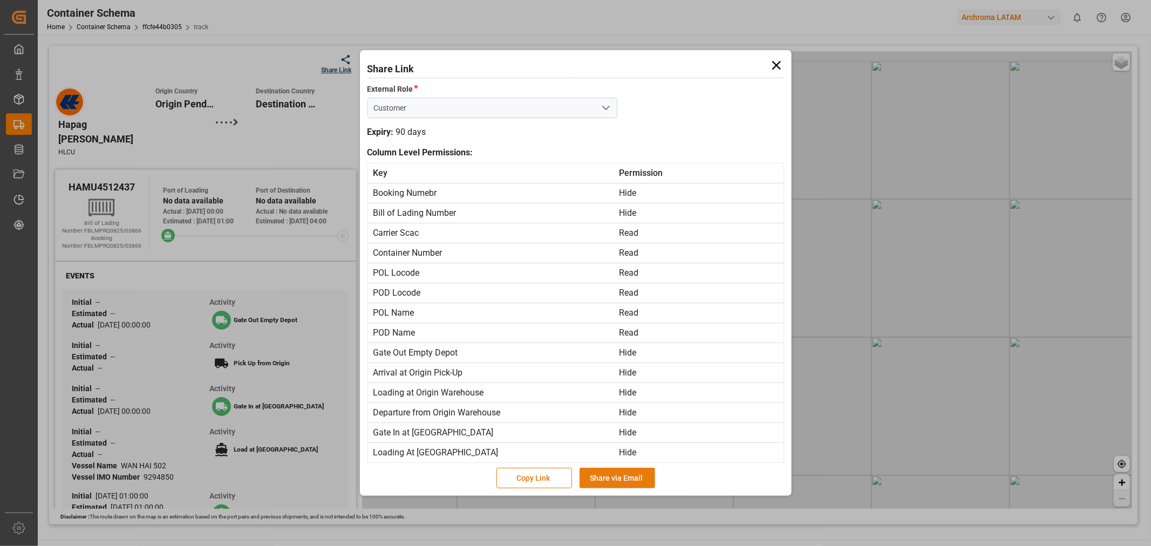
click at [623, 482] on button "Share via Email" at bounding box center [618, 478] width 76 height 21
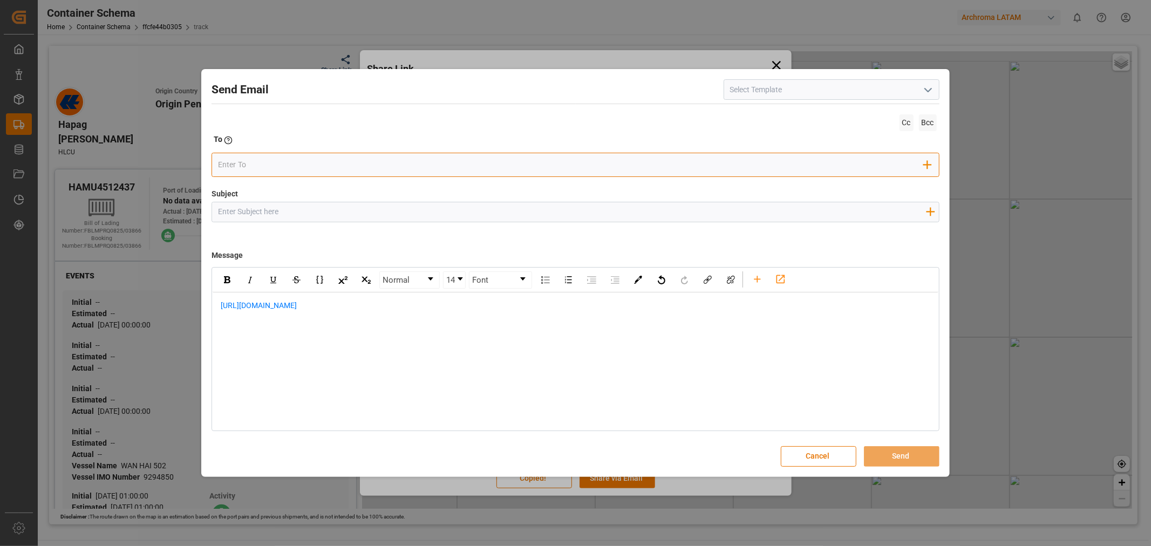
click at [327, 164] on input "email" at bounding box center [571, 165] width 706 height 16
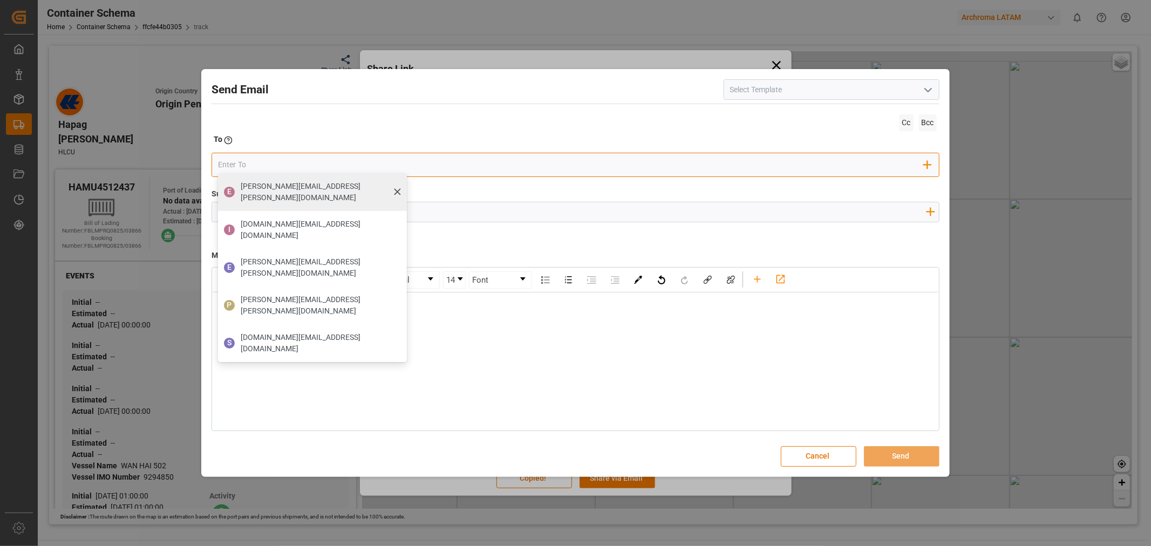
type input "mitzi.madrid"
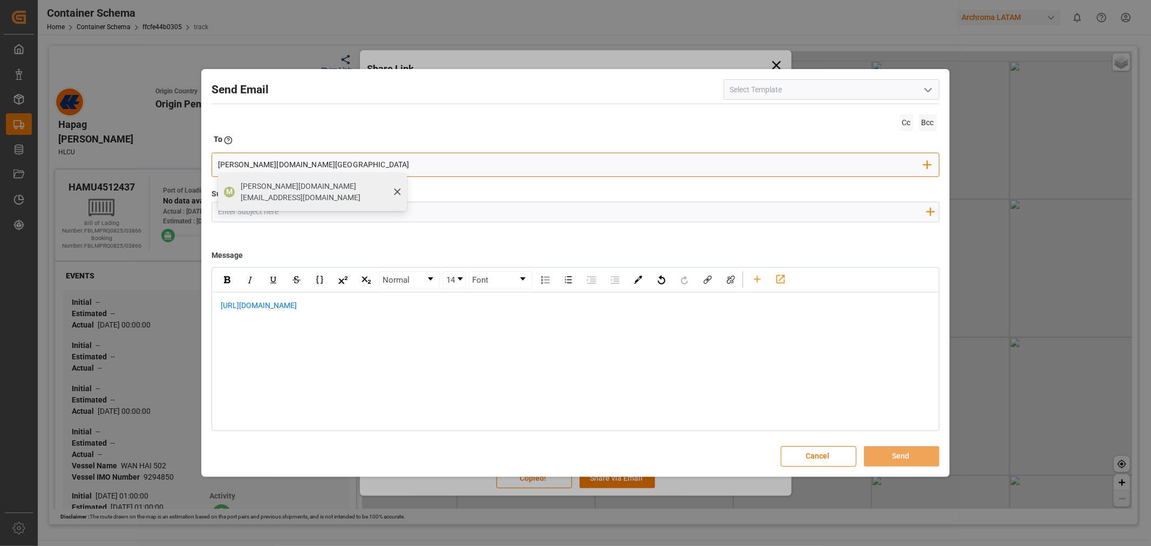
click at [290, 181] on span "mitzi.madrid@leschaco.com" at bounding box center [320, 192] width 159 height 23
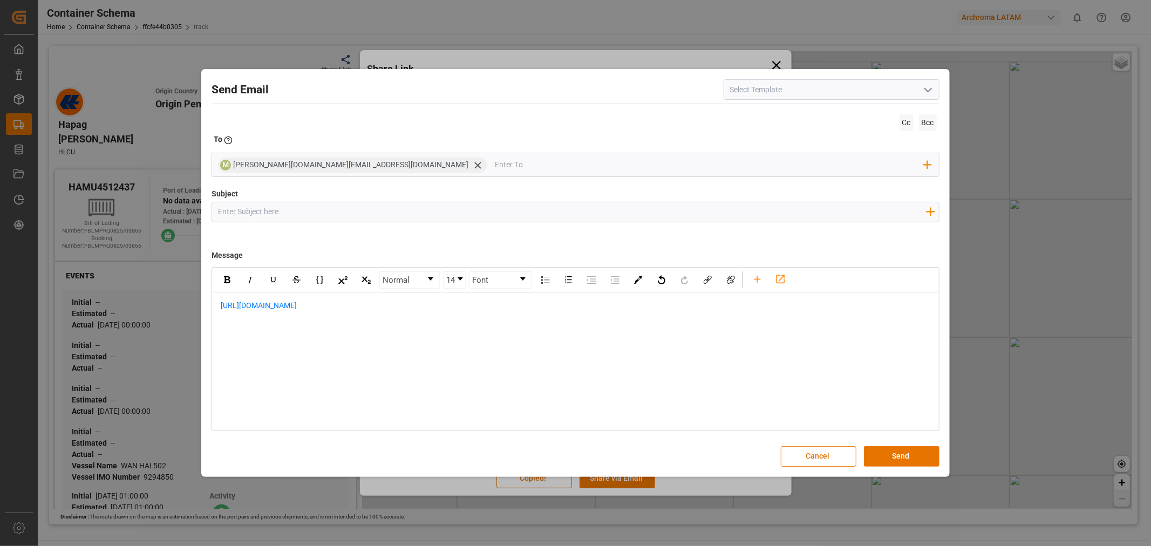
click at [287, 217] on input "Subject" at bounding box center [571, 211] width 719 height 19
type input "Link"
click at [881, 452] on button "Send" at bounding box center [902, 456] width 76 height 21
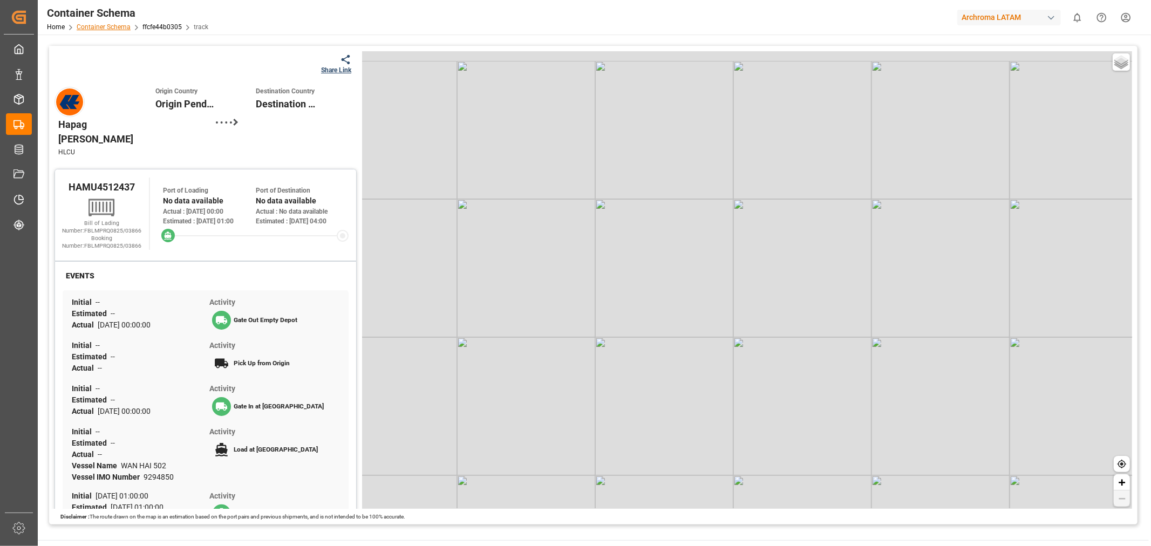
click at [112, 30] on link "Container Schema" at bounding box center [104, 27] width 54 height 8
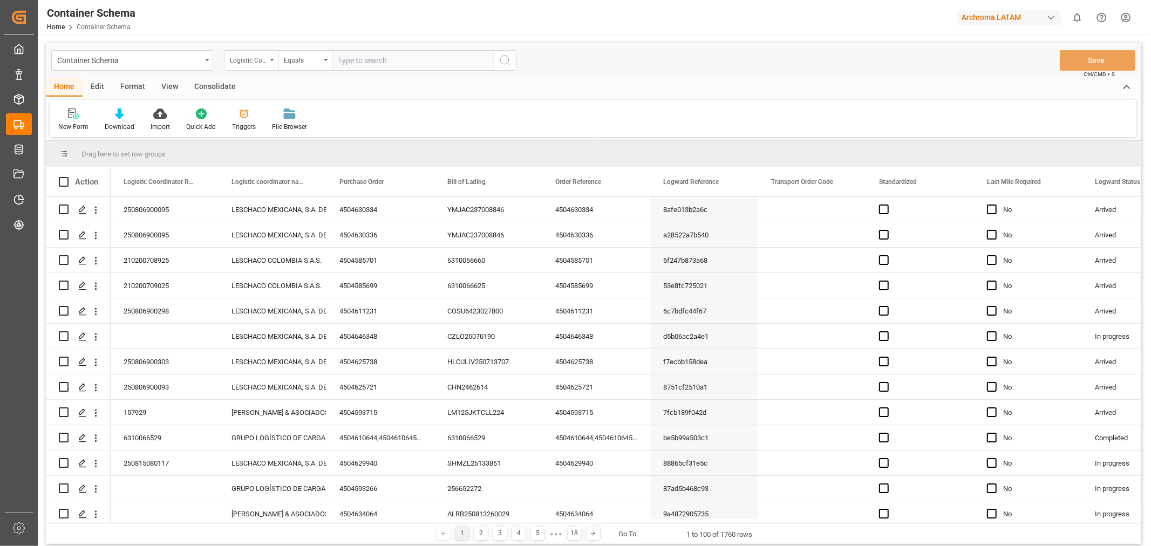
click at [273, 60] on icon "open menu" at bounding box center [272, 60] width 4 height 2
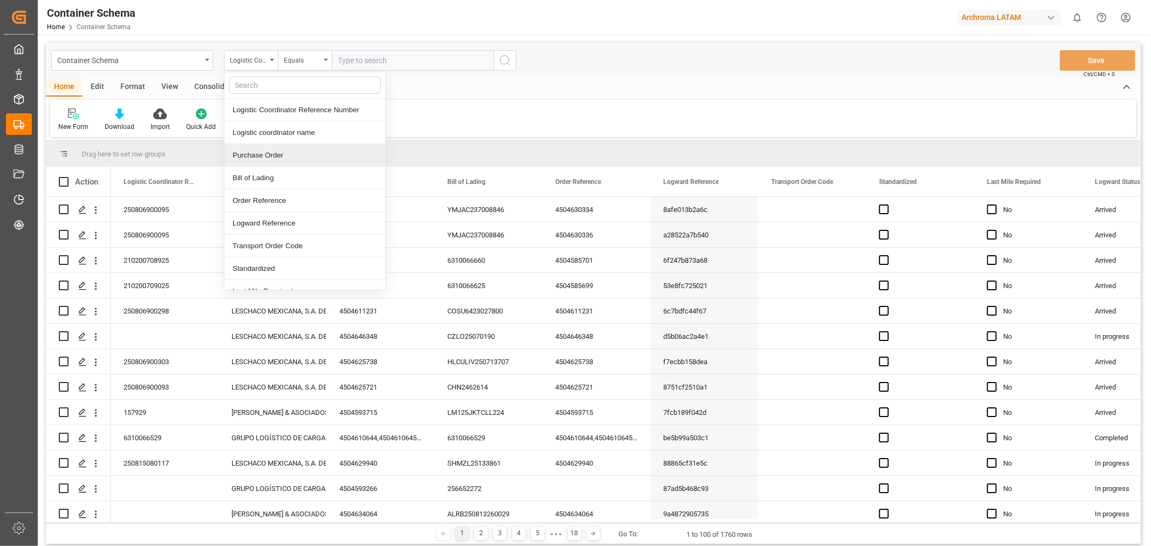
click at [272, 154] on div "Purchase Order" at bounding box center [305, 155] width 161 height 23
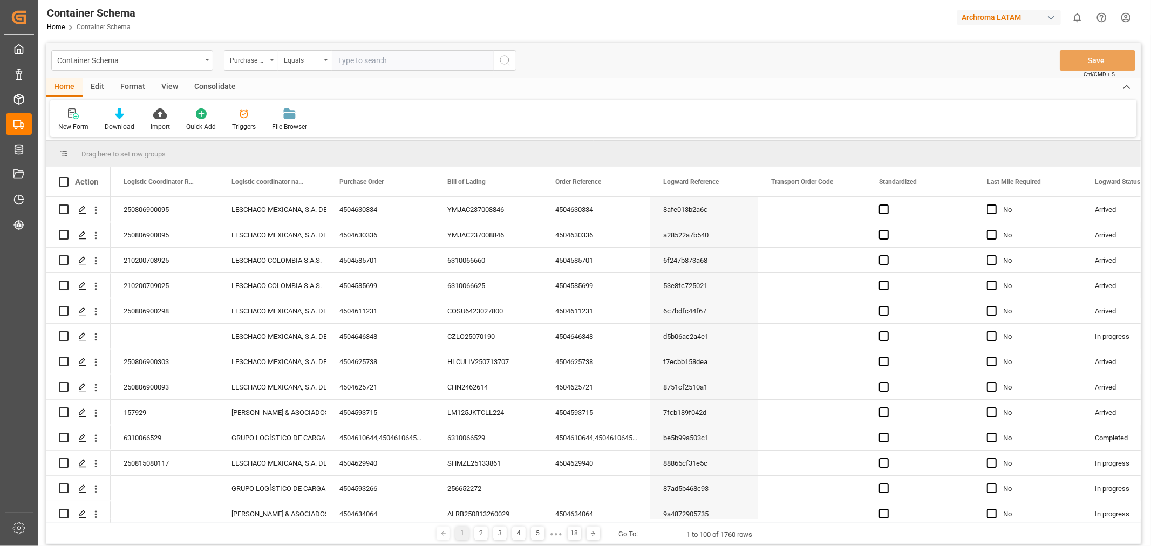
click at [337, 57] on input "text" at bounding box center [413, 60] width 162 height 21
paste input "4504641919"
type input "4504641919"
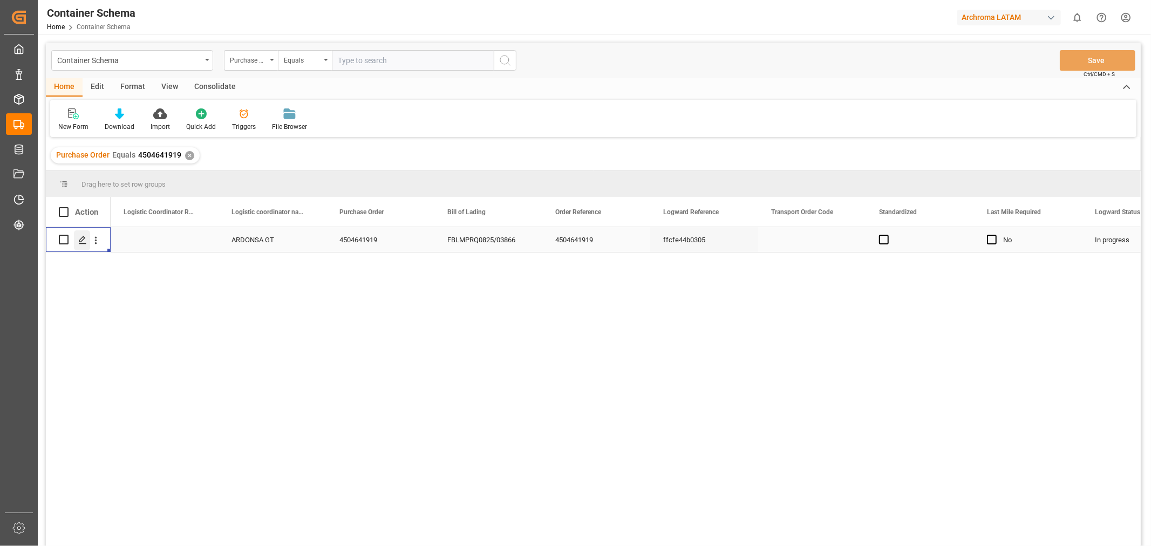
click at [81, 243] on icon "Press SPACE to select this row." at bounding box center [82, 240] width 9 height 9
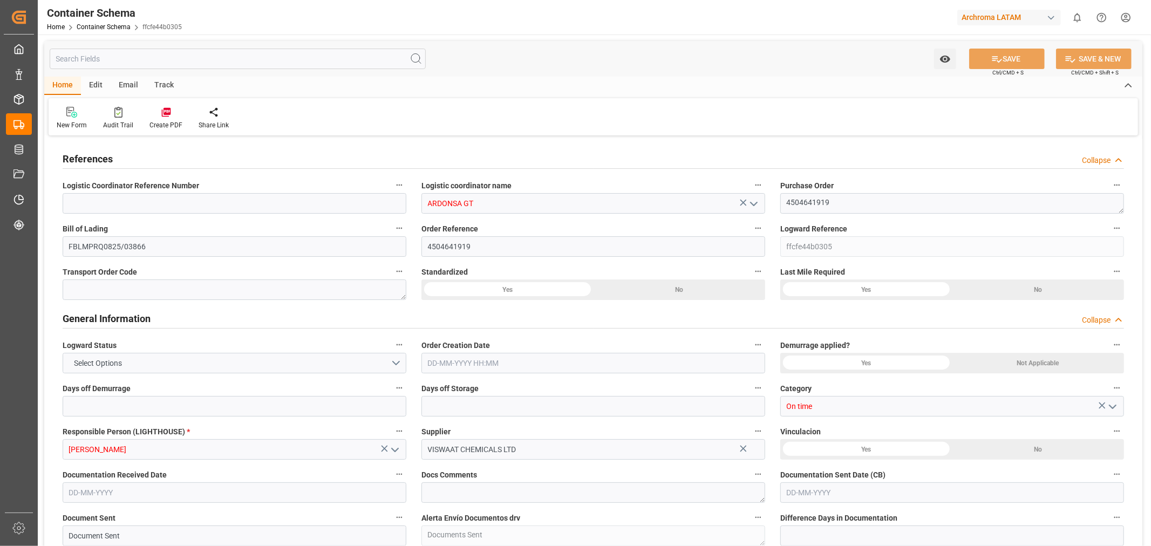
type input "ARDONSA GT"
type textarea "4504641919"
type input "FBLMPRQ0825/03866"
type input "4504641919"
type input "ffcfe44b0305"
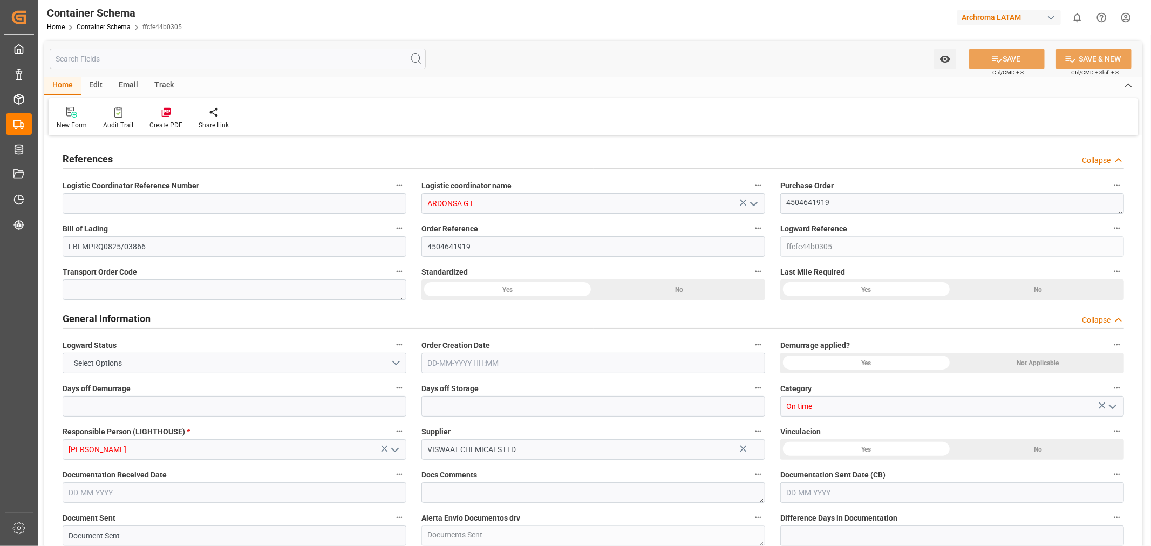
type input "On time"
type input "Valeria Hurtado"
type input "VISWAAT CHEMICALS LTD"
type input "Document Sent"
type textarea "Documents Sent"
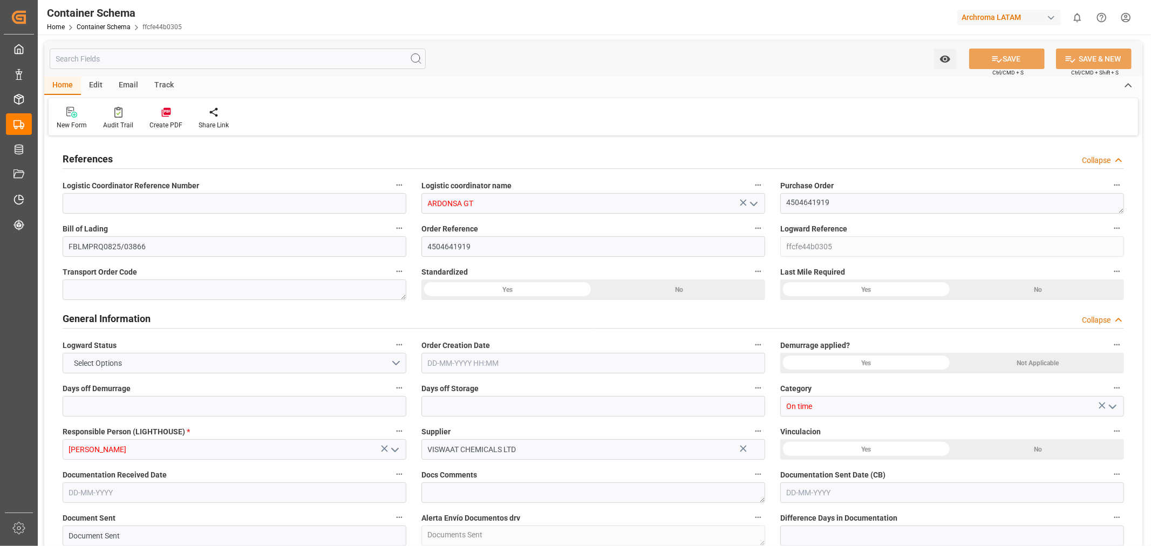
type input "PUERTO QUETZAL"
type textarea "PUERTO QUETZAL"
type input "TEXTIL"
type textarea "PALLET"
type input "5 PALLET"
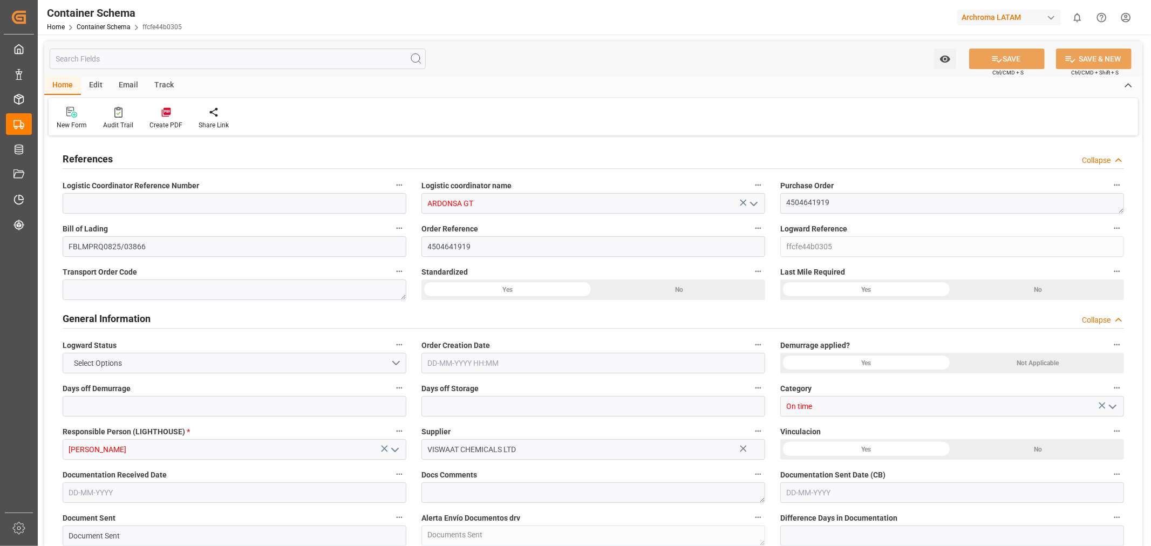
type textarea "5 PALLET"
type input "ARCHROMA PAPER GMBH Y COMPAÑIA, SOC."
type textarea "KM 16.5, Carretera a El Salvador , Cruce a Pavón Fraijanes, GUATEMALA, FRAIJANE…"
type input "HOUSE"
type input "CIF"
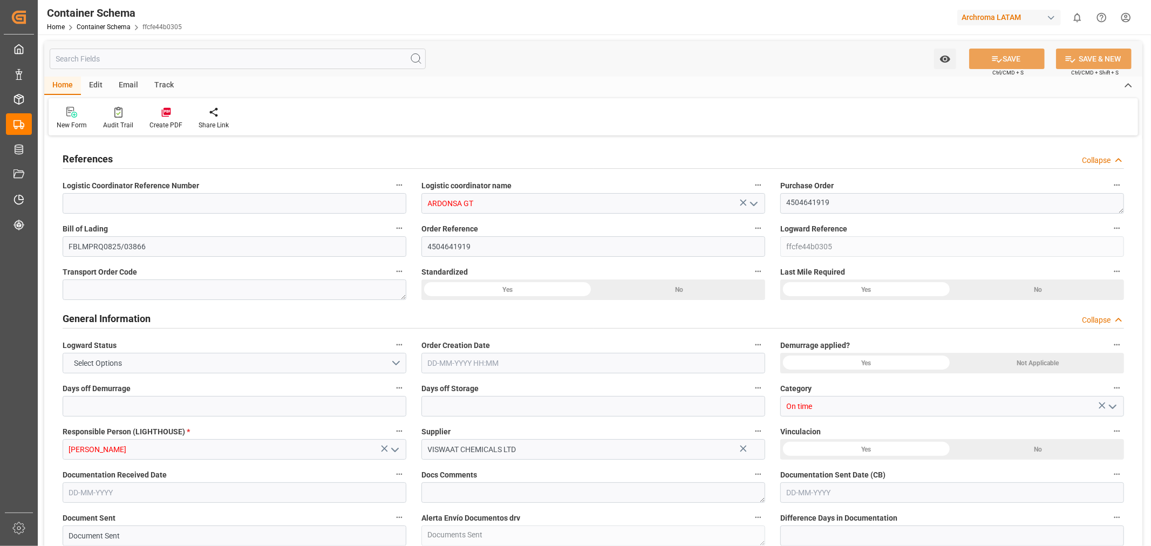
type input "Truck"
type input "Sea Ship"
type input "Truck"
type input "LCL"
type input "HAMU4512437"
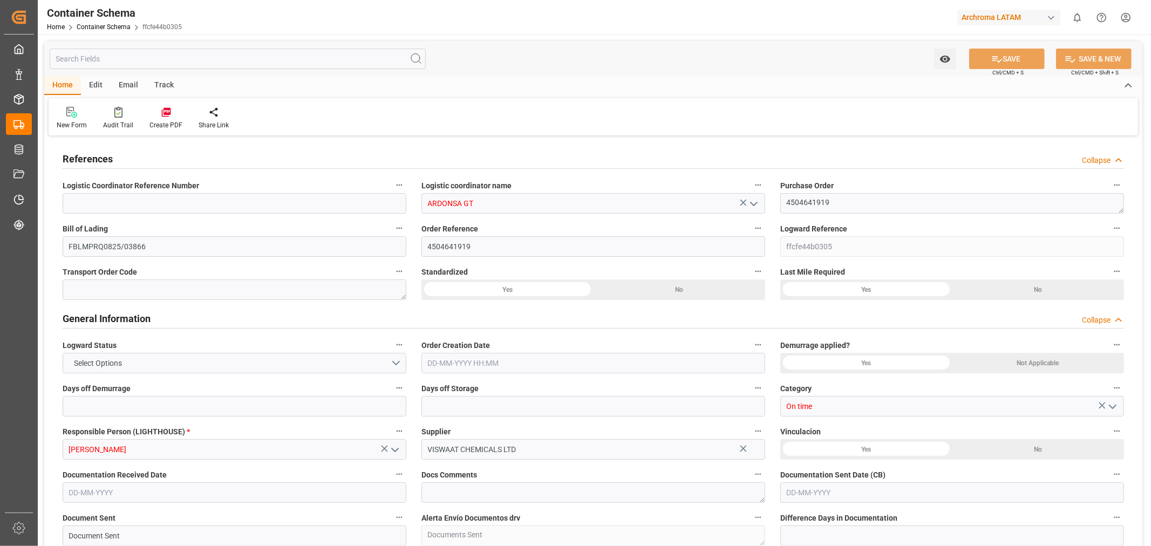
type input "HLCU"
type input "Jawaharlal Nehru (Nhava Sheva)"
type input "Puerto Quetzal"
type input "WAN HAI 502"
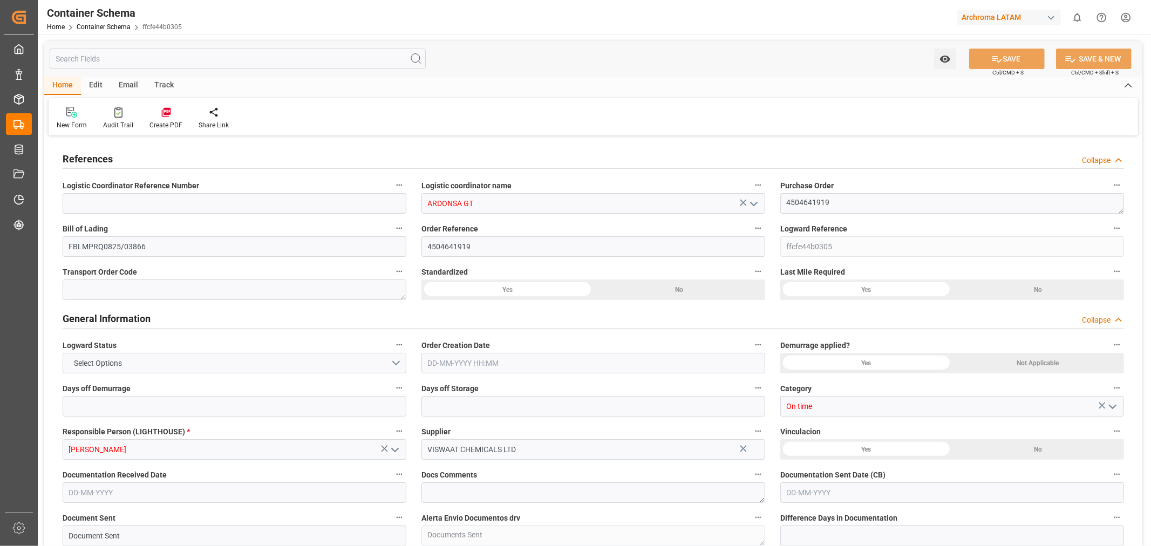
type input "WAN HAI 502"
type input "E136"
type textarea "pod"
type textarea "Yes"
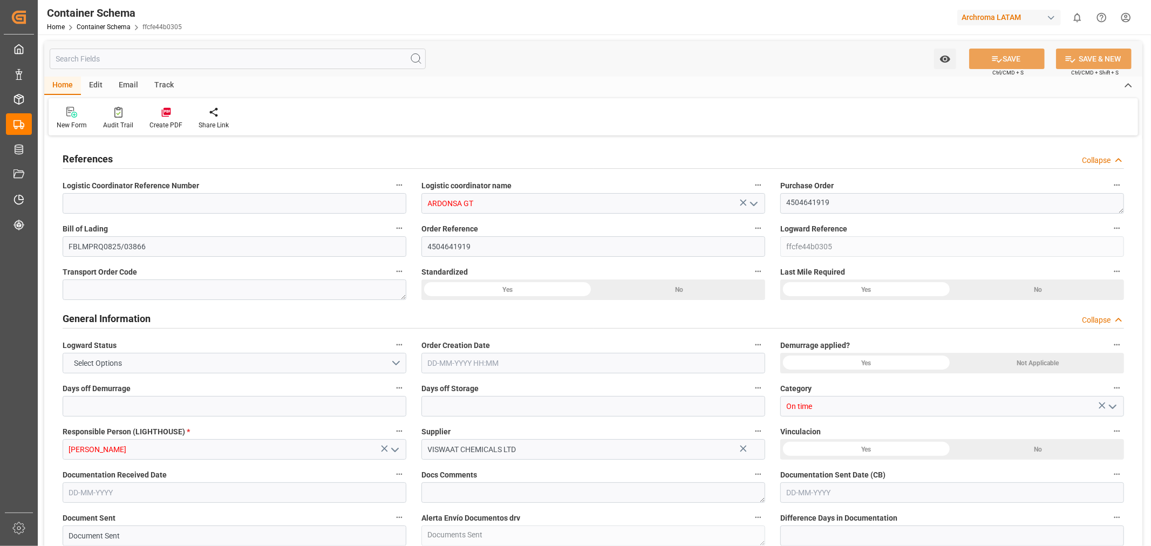
type textarea "Container is already in Final Delivery Phase."
type input "FBLMPRQ0825/03866"
type input "0"
type input "1"
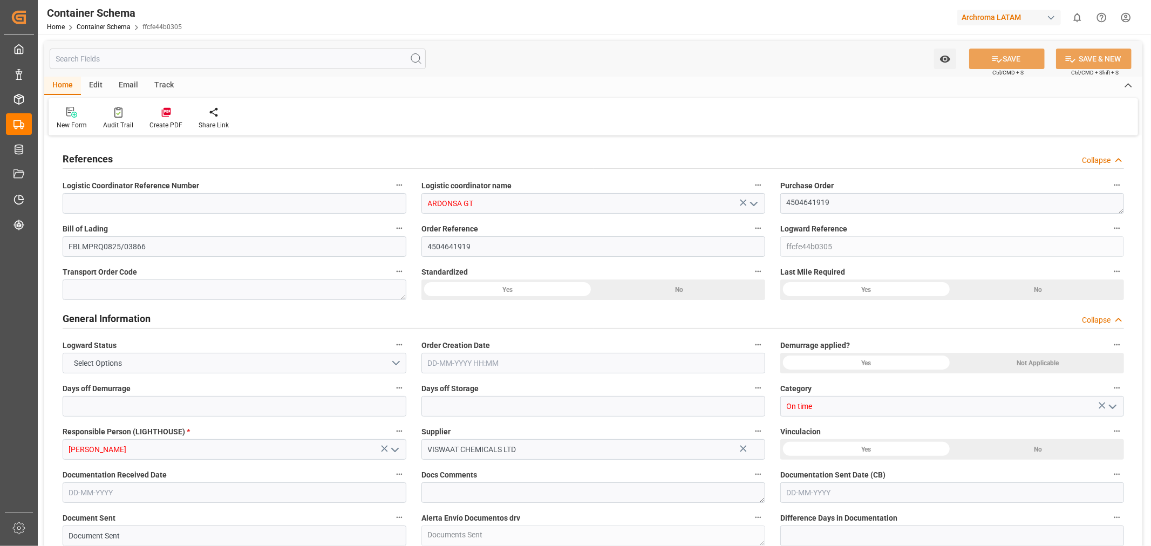
type input "1"
type input "5"
type input "4600"
type input "4864"
type input "Hapag Lloyd"
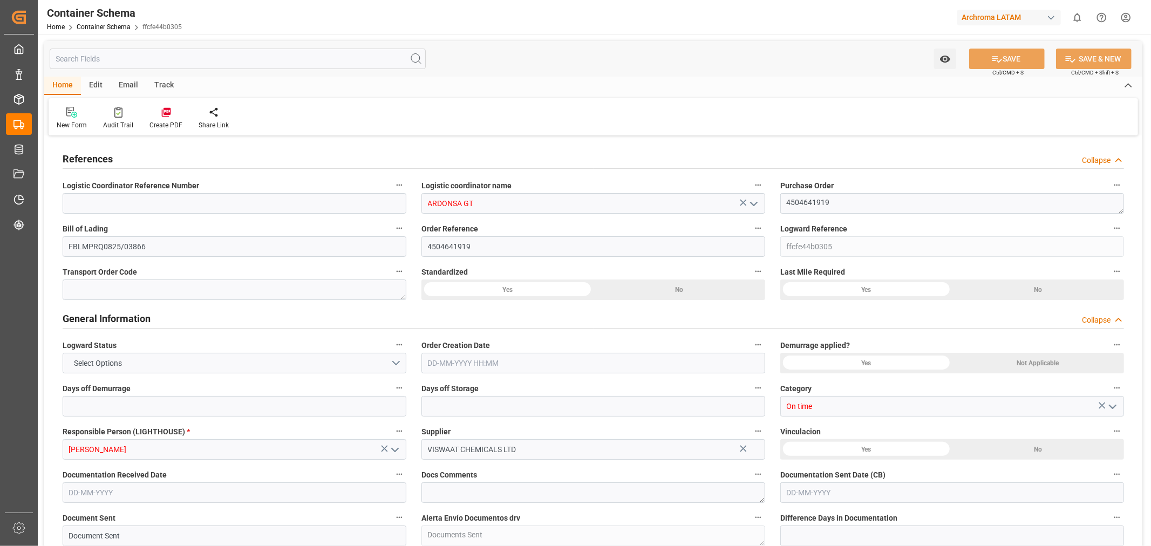
type input "Hapag Lloyd Aktiengesellschaft"
type input "INNSA"
type input "GTPRQ"
type input "9294850"
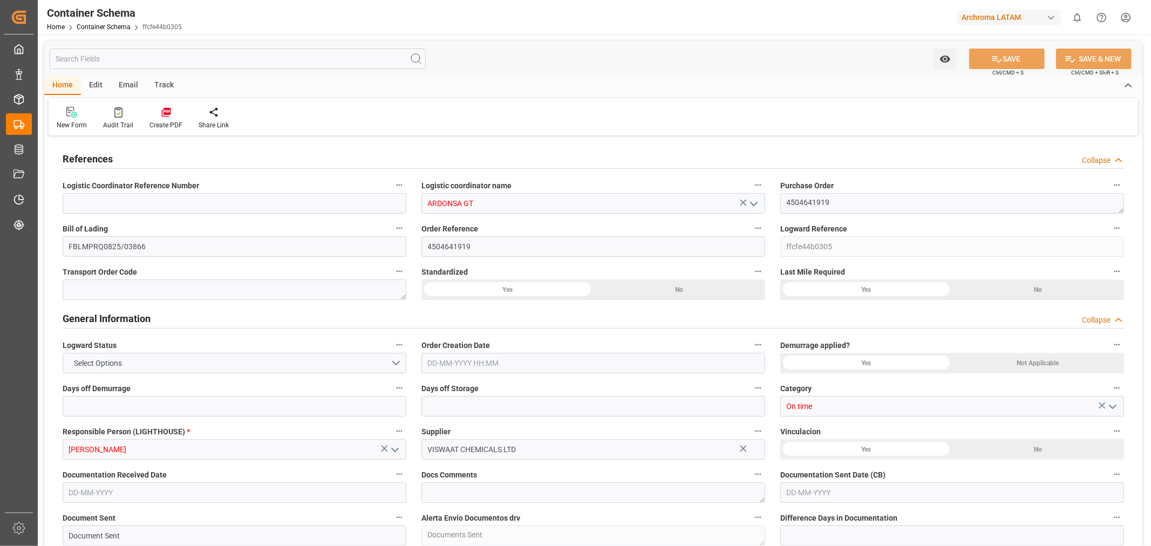
type input "9294850"
type input "0"
type input "05-08-2025 07:30"
type input "05-08-2025"
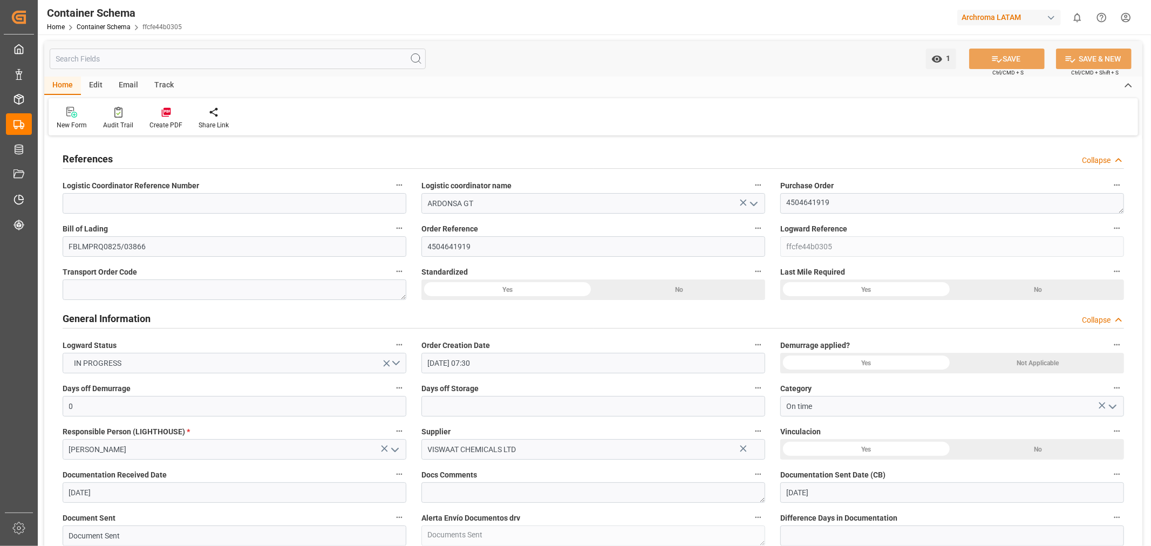
type input "05-08-2025"
type input "15-10-2025"
type input "05-08-2025"
type input "11-08-2025"
type input "11-08-2025 06:00"
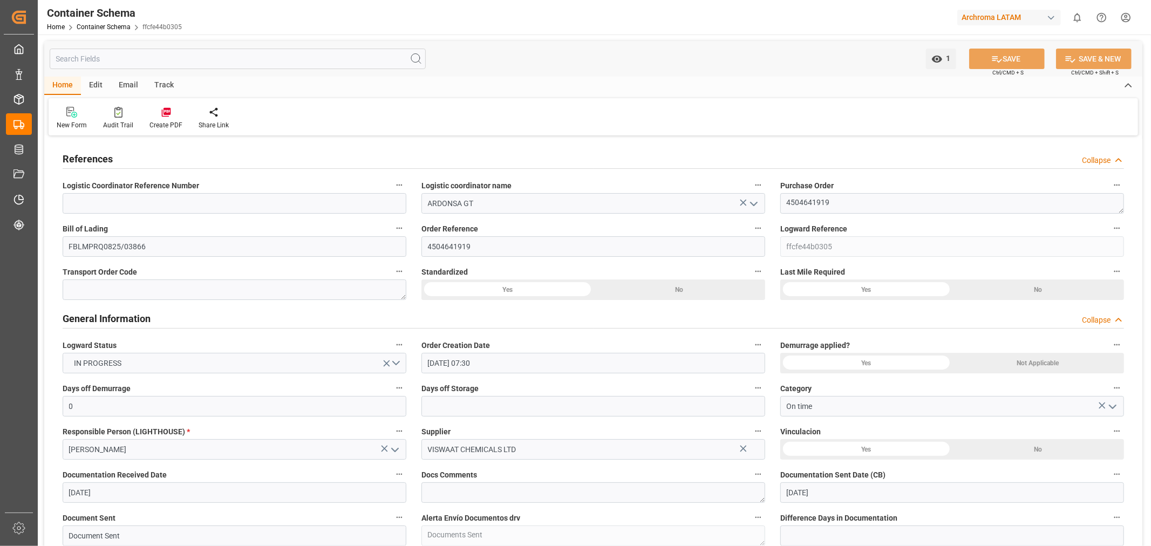
type input "05-08-2025 12:36"
type input "11-08-2025"
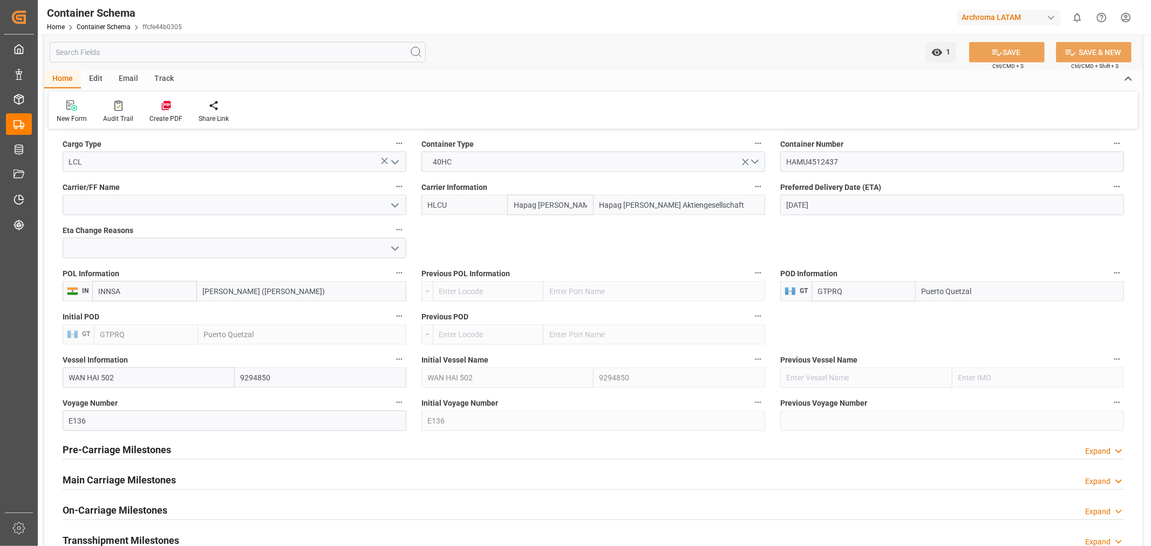
scroll to position [1199, 0]
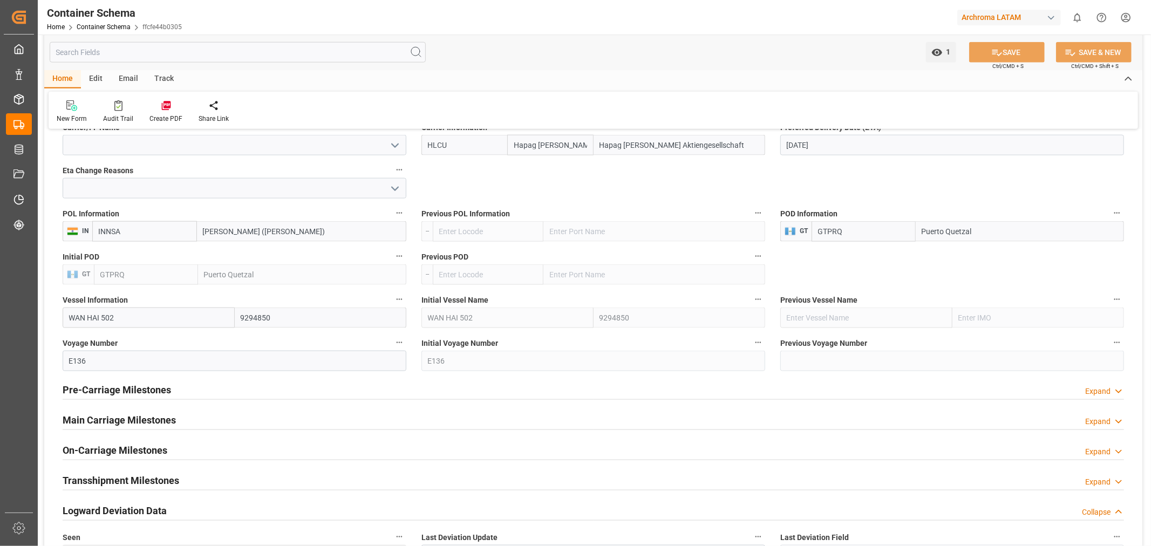
click at [1118, 391] on icon at bounding box center [1118, 391] width 11 height 11
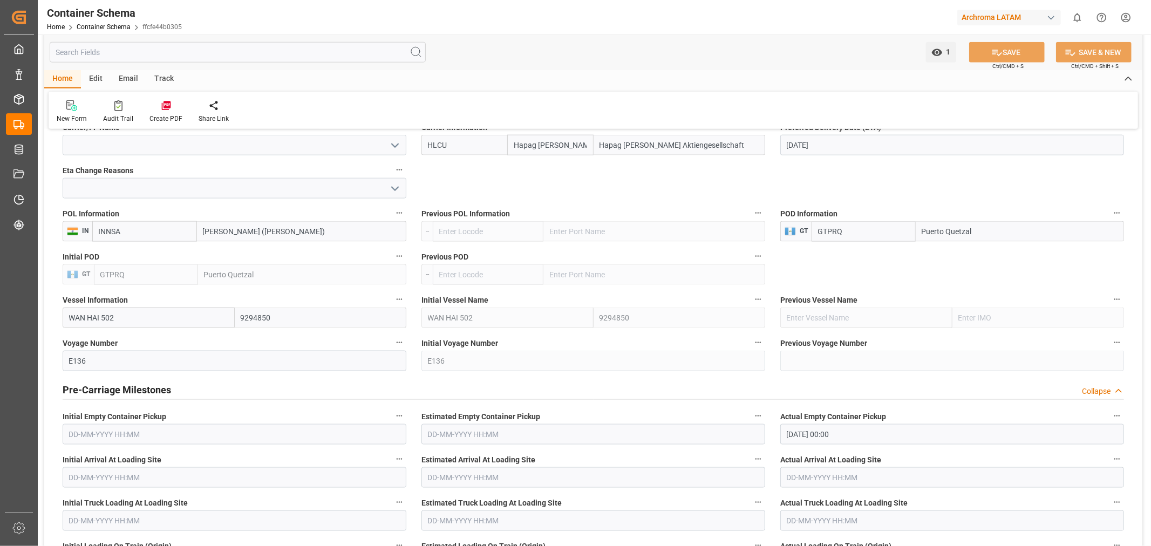
scroll to position [1439, 0]
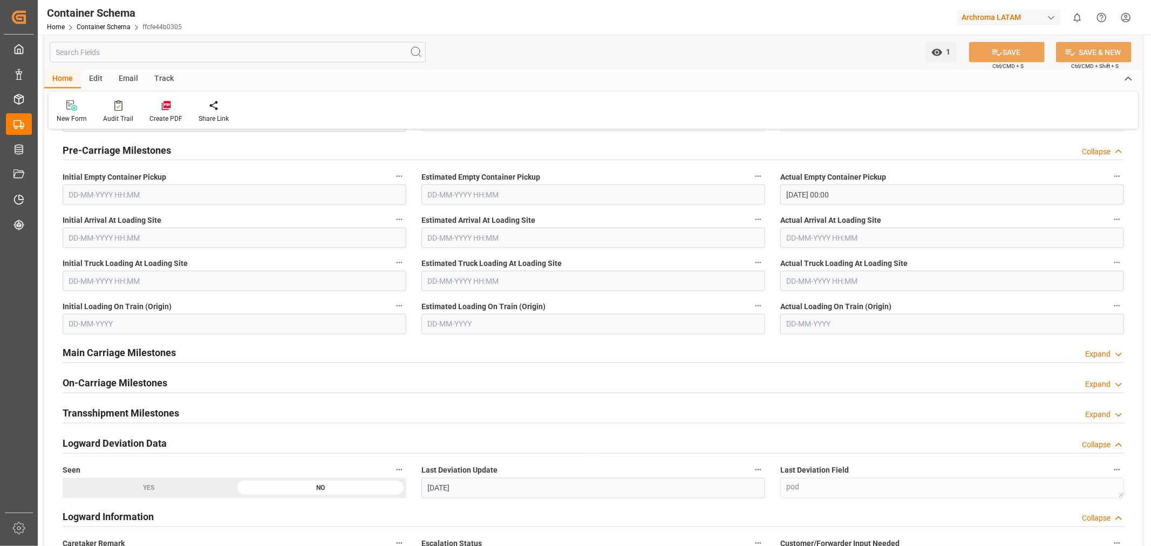
click at [1120, 152] on polyline at bounding box center [1118, 151] width 5 height 3
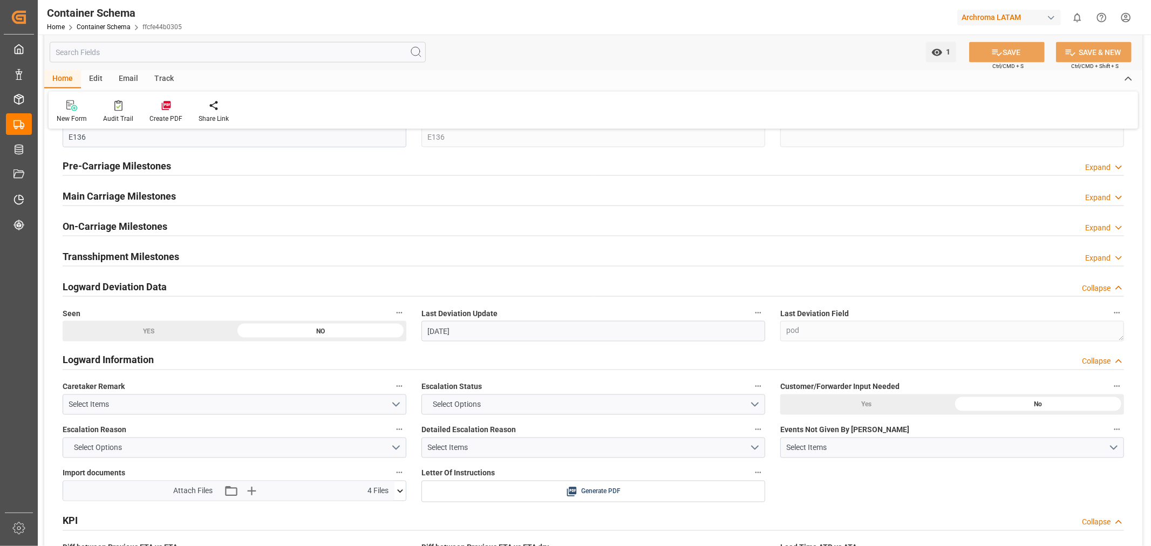
scroll to position [1379, 0]
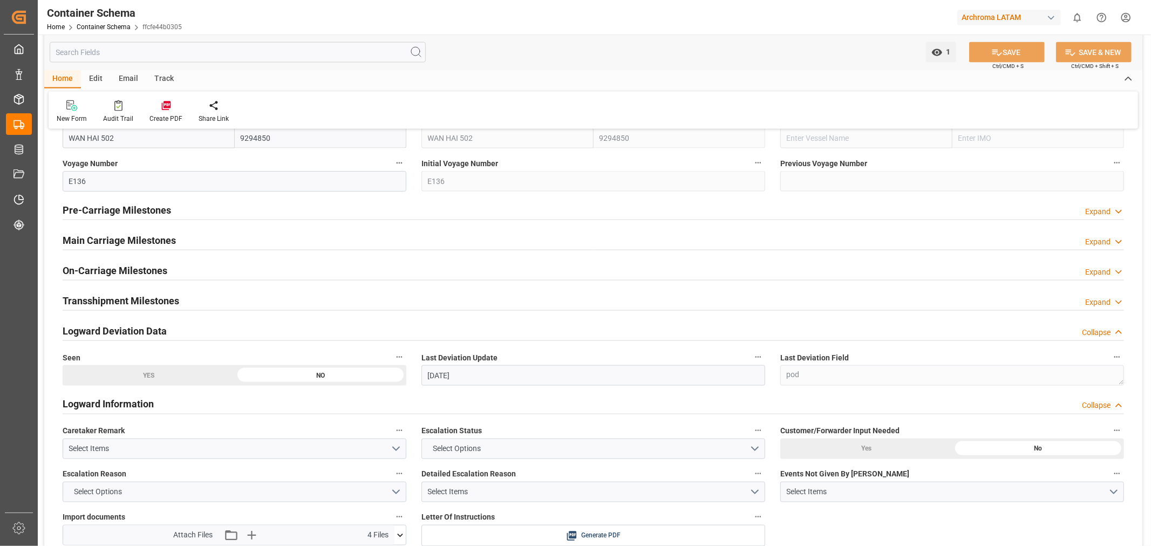
click at [1113, 244] on icon at bounding box center [1118, 241] width 11 height 11
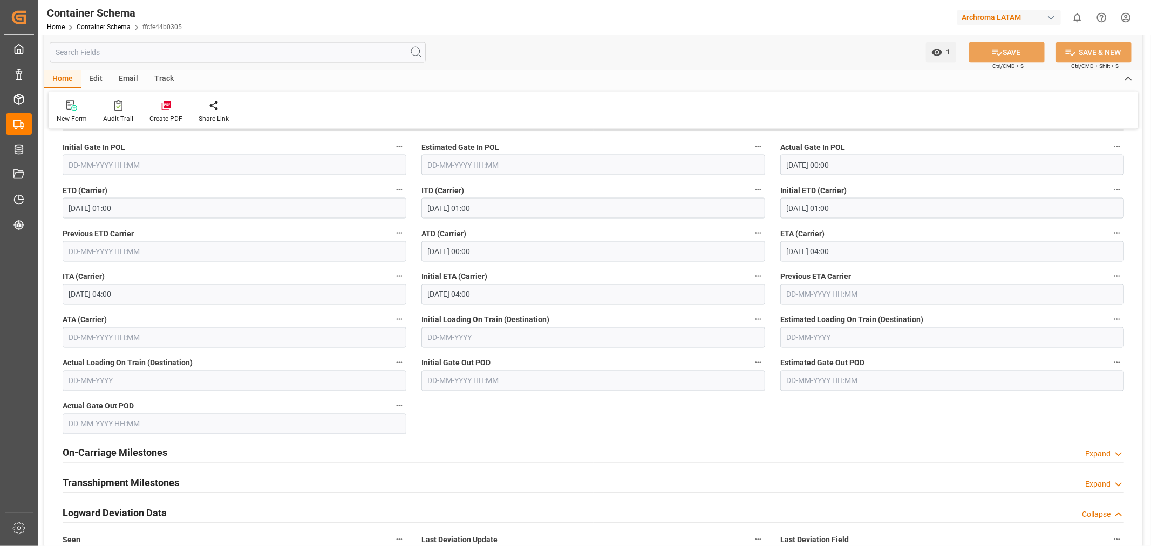
scroll to position [1559, 0]
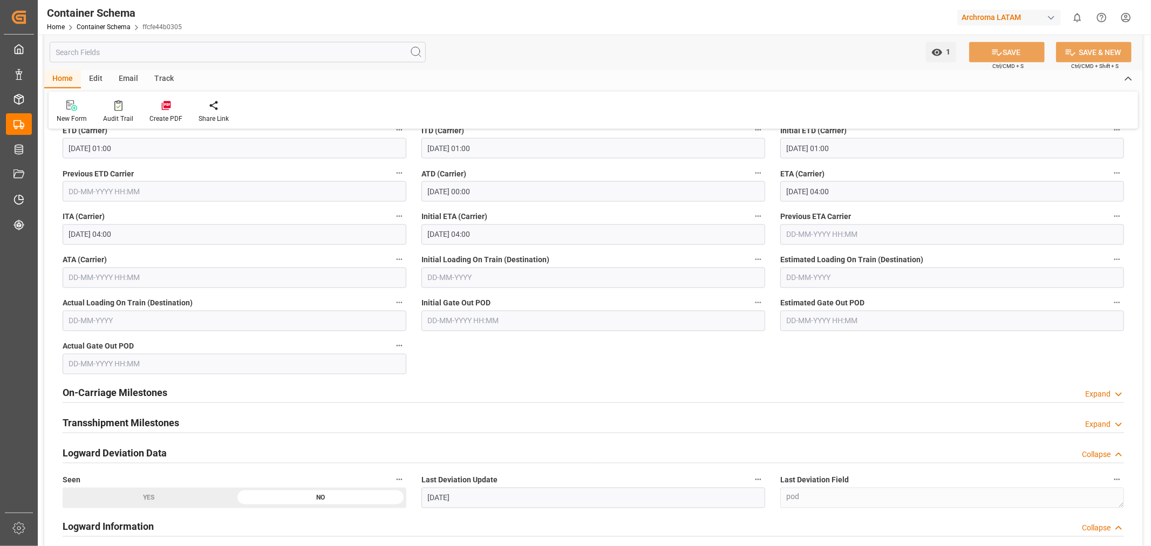
click at [1115, 394] on icon at bounding box center [1118, 394] width 11 height 11
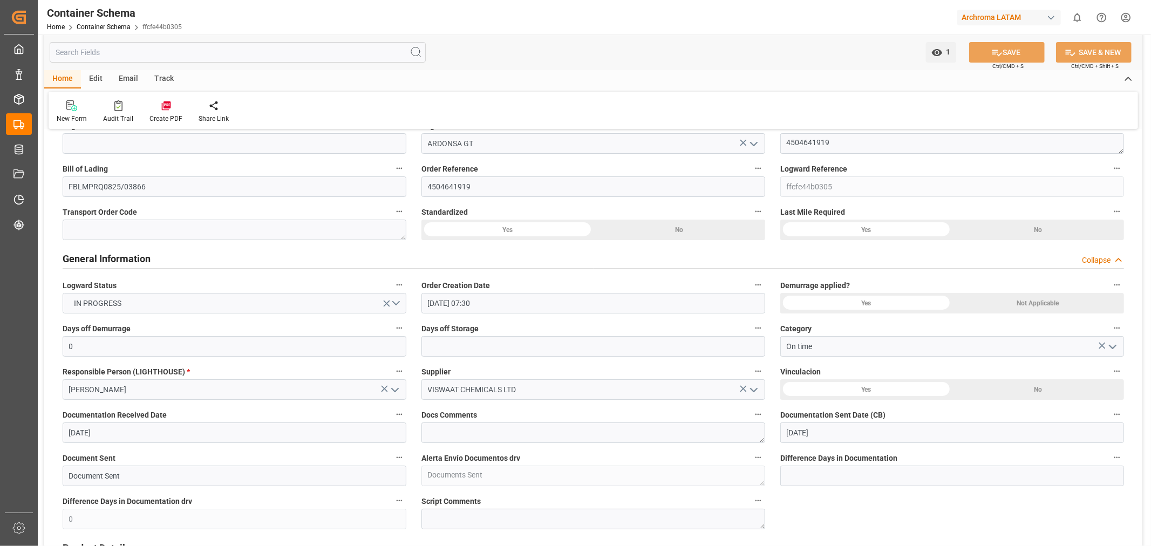
scroll to position [0, 0]
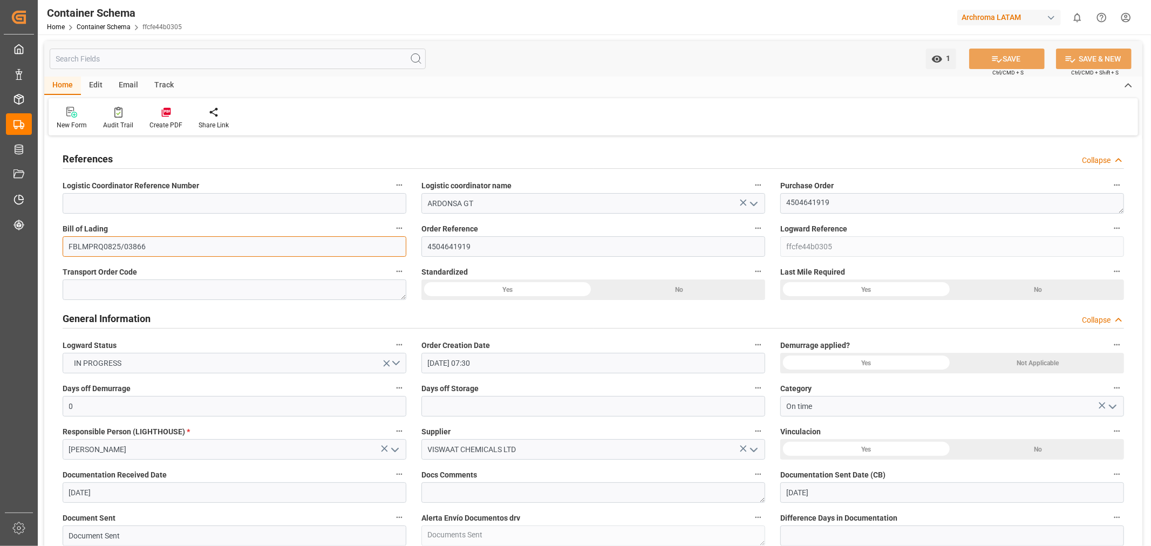
click at [256, 247] on input "FBLMPRQ0825/03866" at bounding box center [235, 246] width 344 height 21
